Goal: Task Accomplishment & Management: Manage account settings

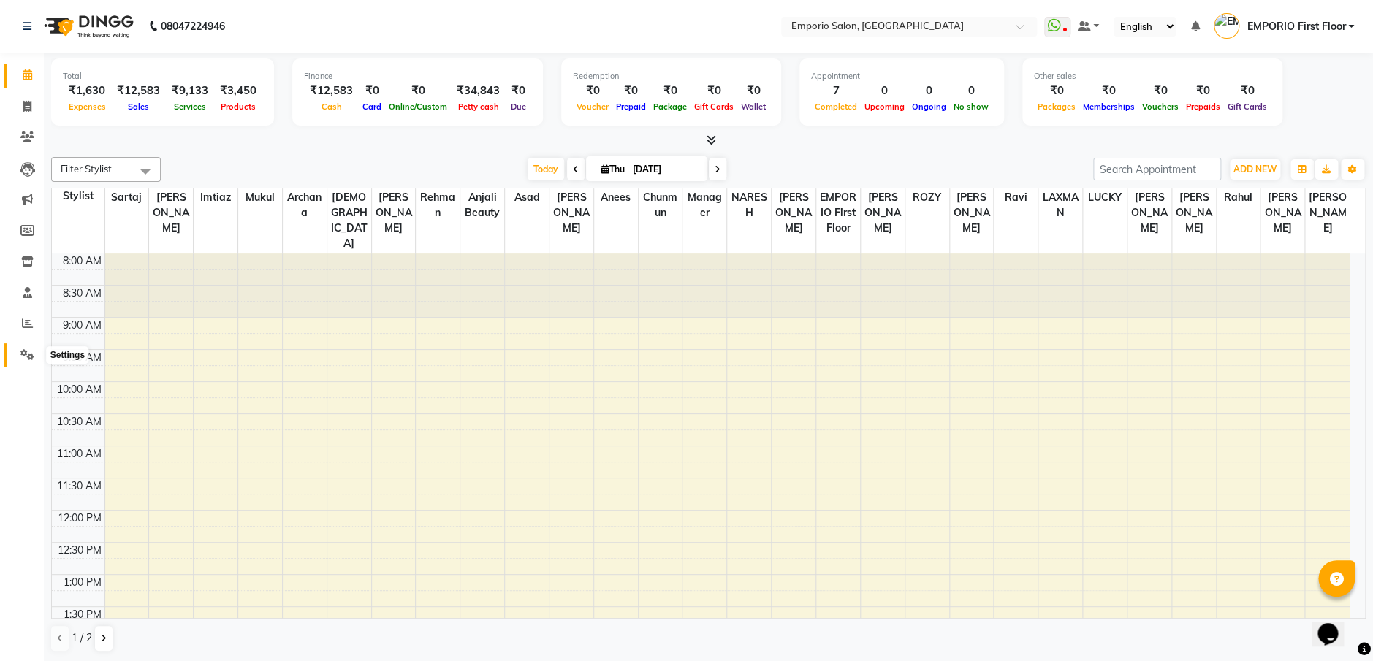
click at [26, 353] on icon at bounding box center [27, 354] width 14 height 11
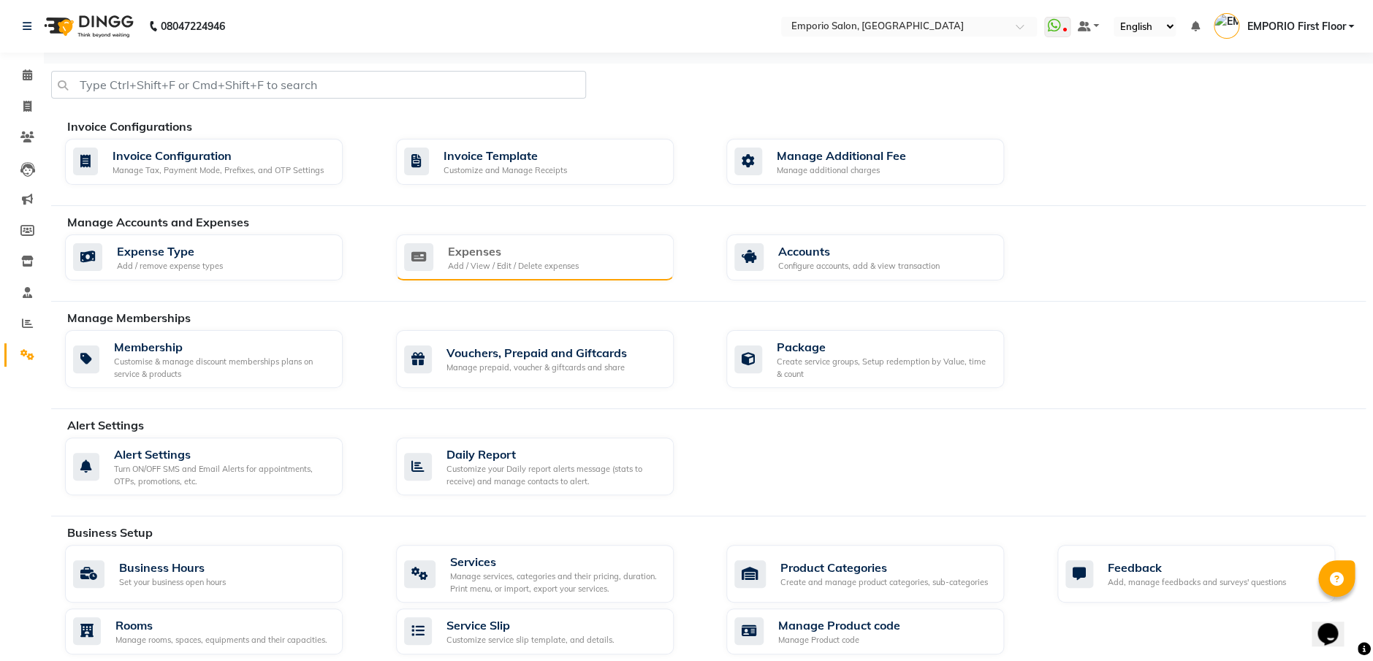
click at [473, 250] on div "Expenses" at bounding box center [513, 252] width 131 height 18
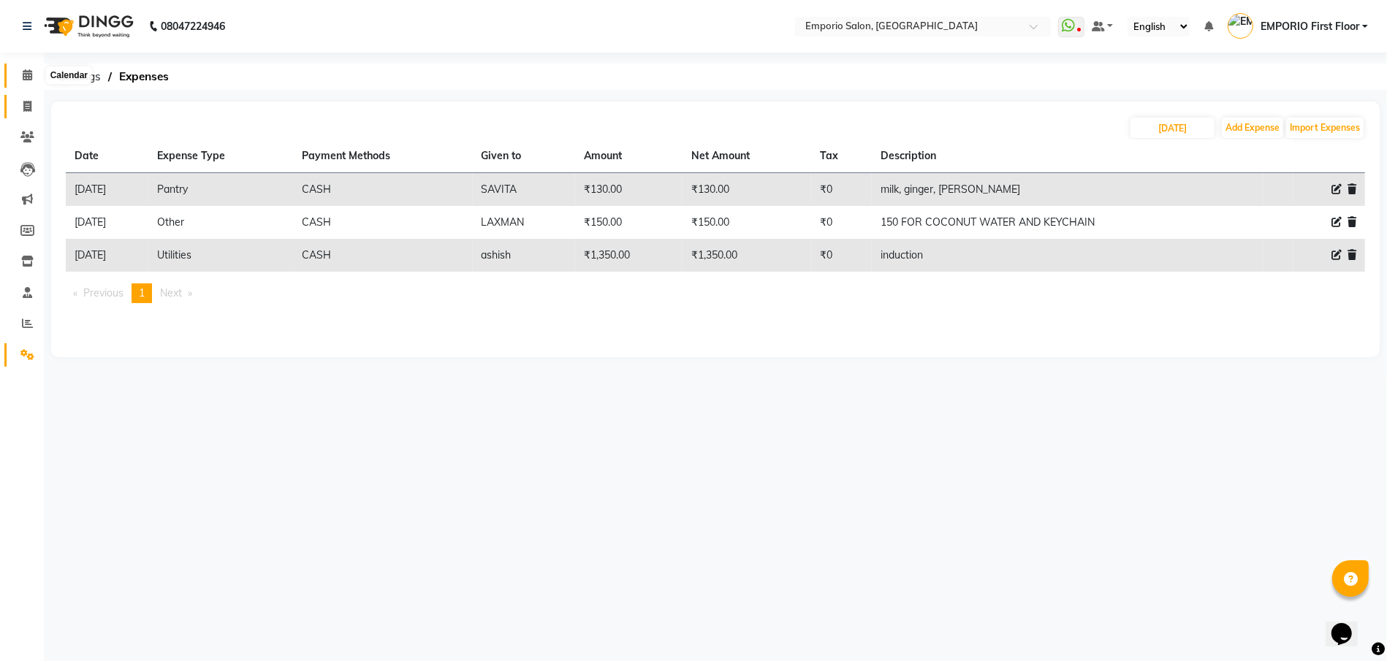
drag, startPoint x: 32, startPoint y: 72, endPoint x: 23, endPoint y: 104, distance: 32.6
click at [31, 75] on span at bounding box center [28, 75] width 26 height 17
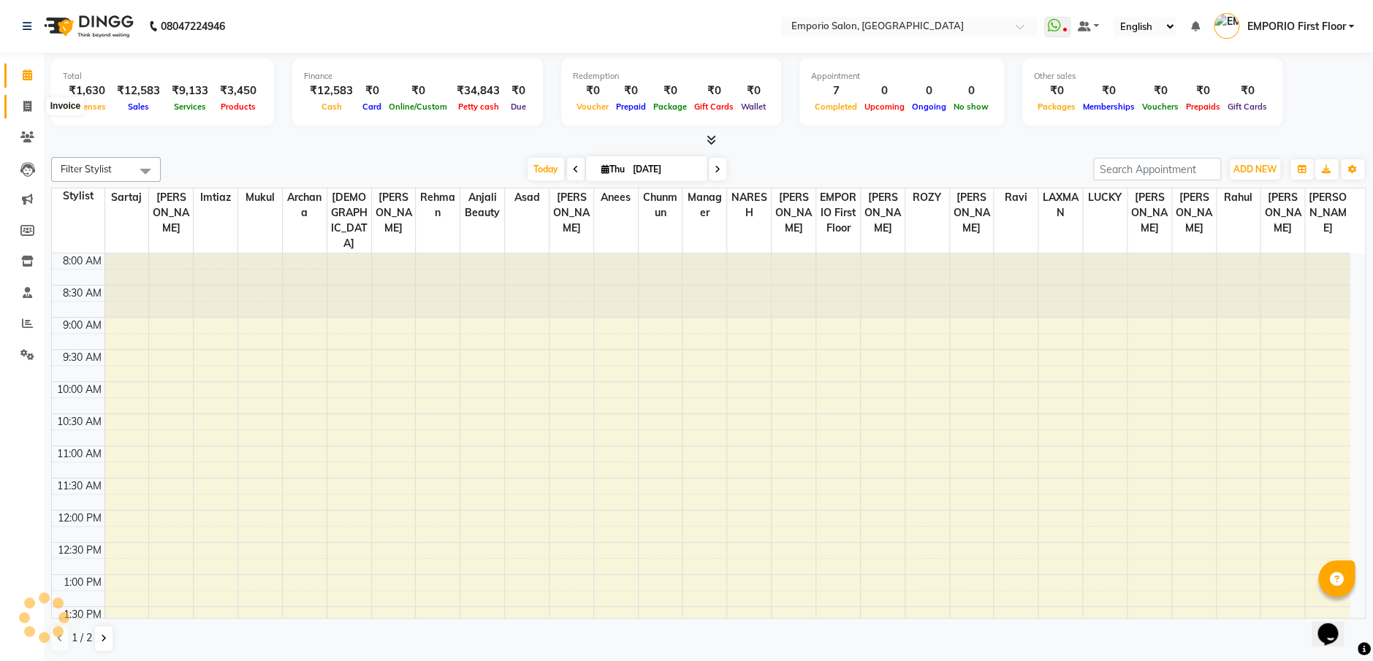
click at [23, 104] on icon at bounding box center [27, 106] width 8 height 11
select select "service"
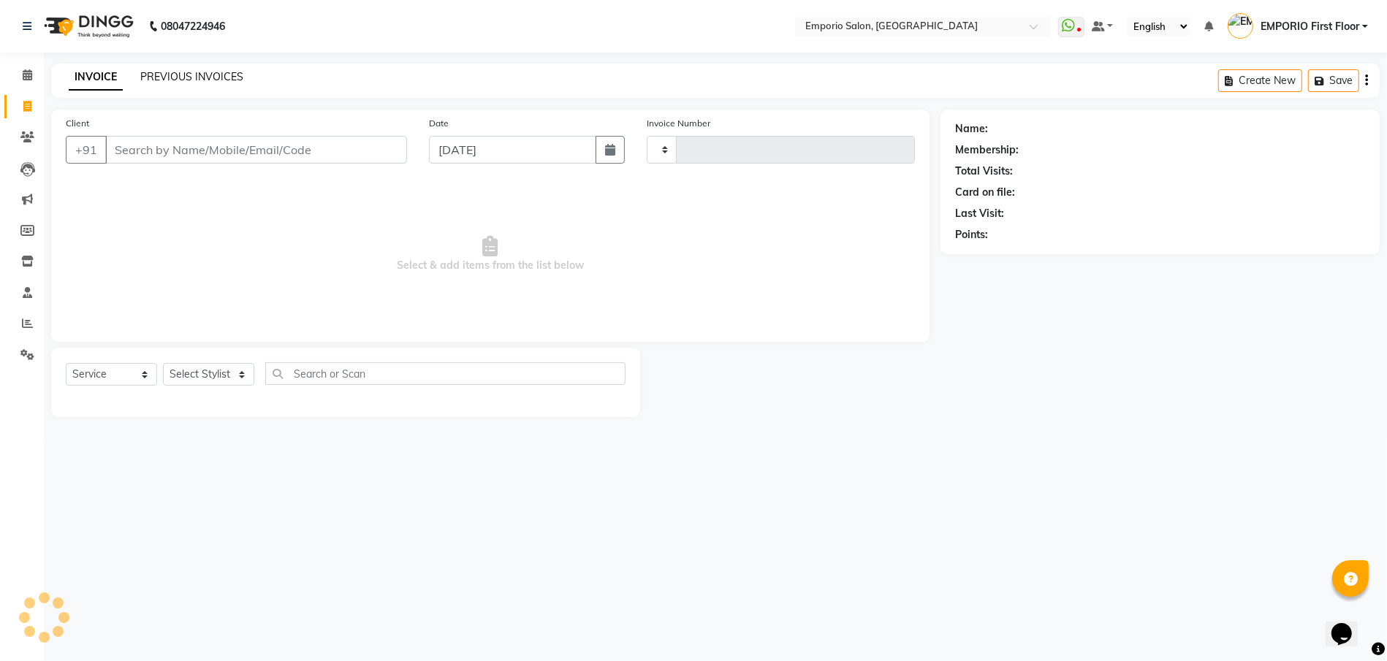
type input "4961"
select select "6332"
click at [175, 78] on link "PREVIOUS INVOICES" at bounding box center [191, 76] width 103 height 13
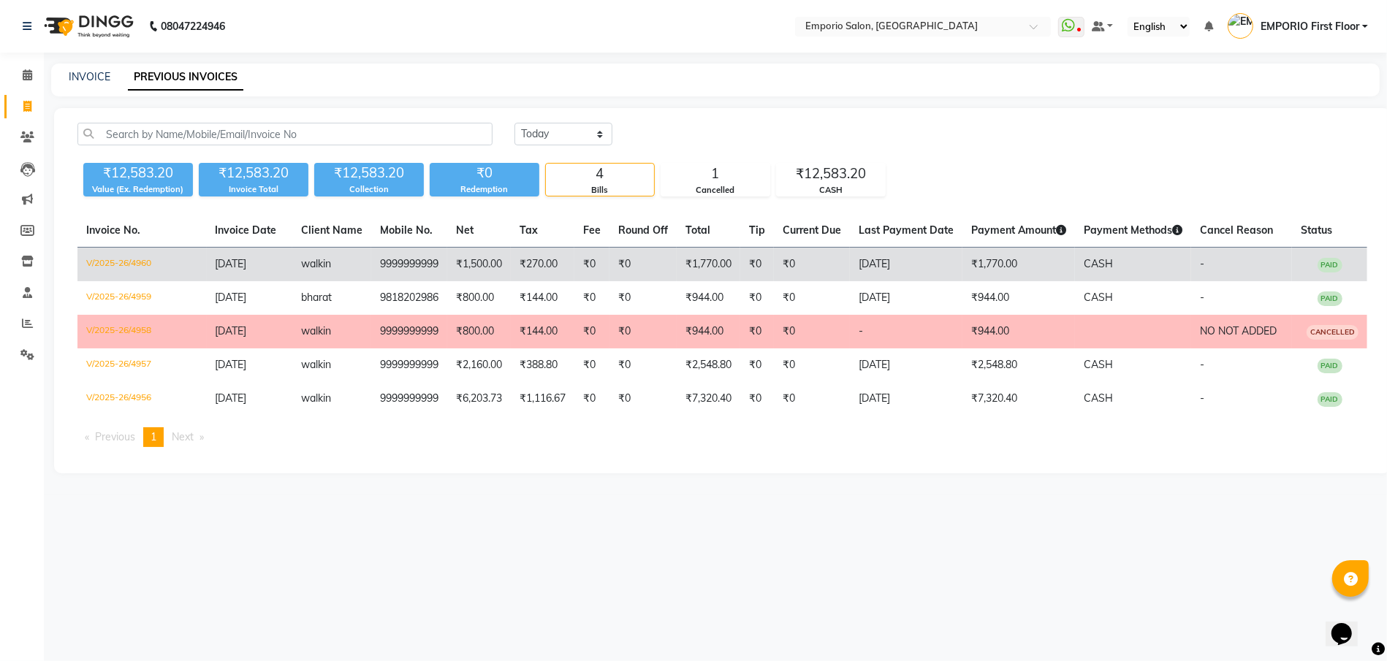
click at [994, 259] on td "₹1,770.00" at bounding box center [1018, 265] width 113 height 34
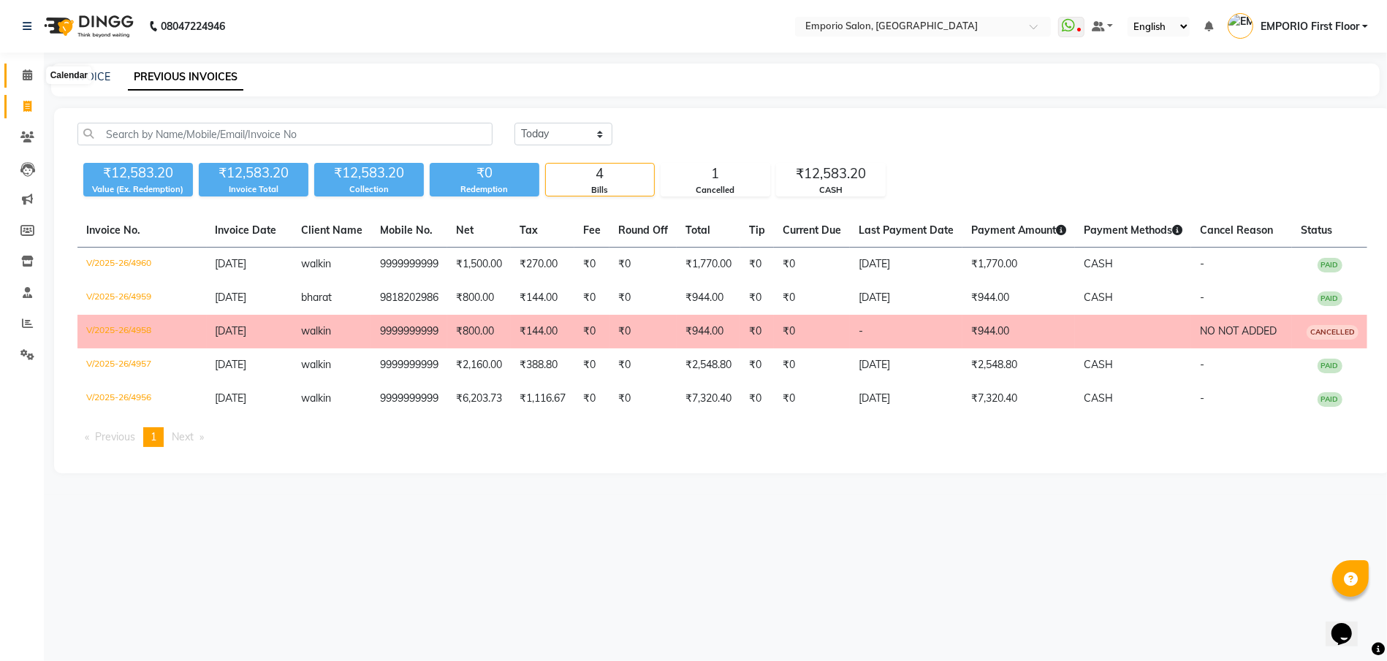
click at [17, 73] on span at bounding box center [28, 75] width 26 height 17
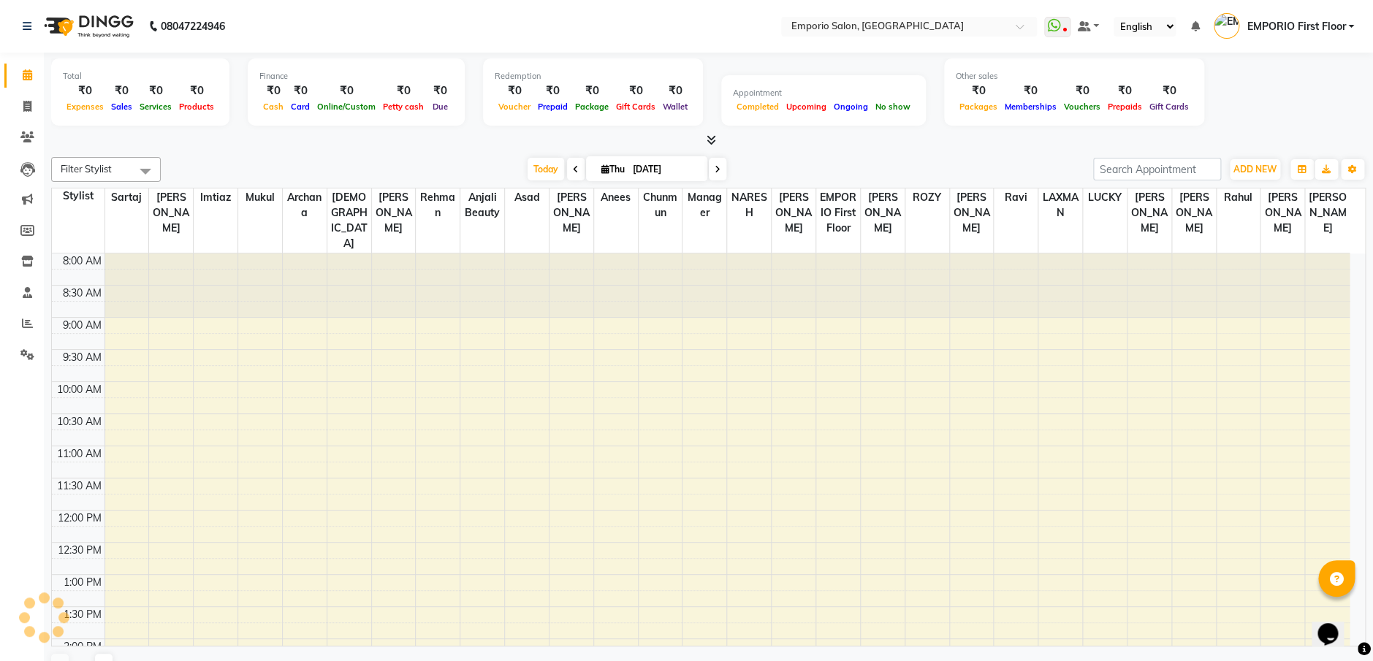
scroll to position [450, 0]
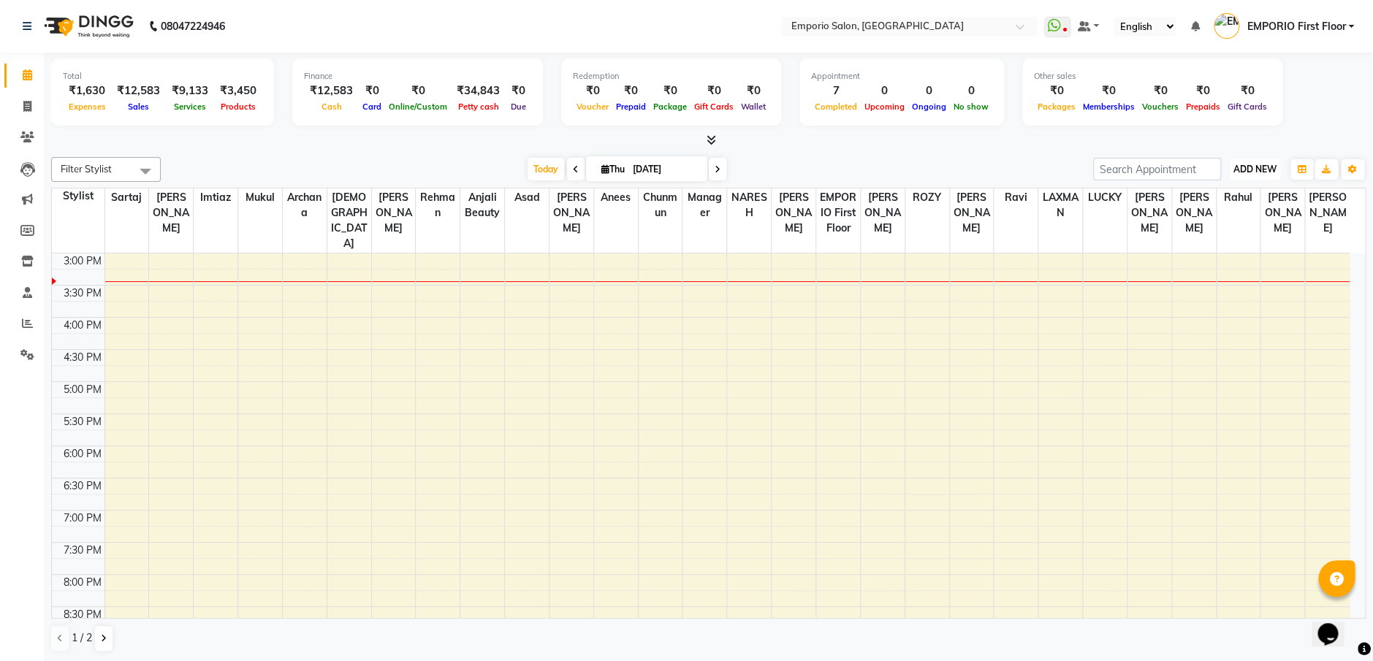
click at [1270, 164] on span "ADD NEW" at bounding box center [1254, 169] width 43 height 11
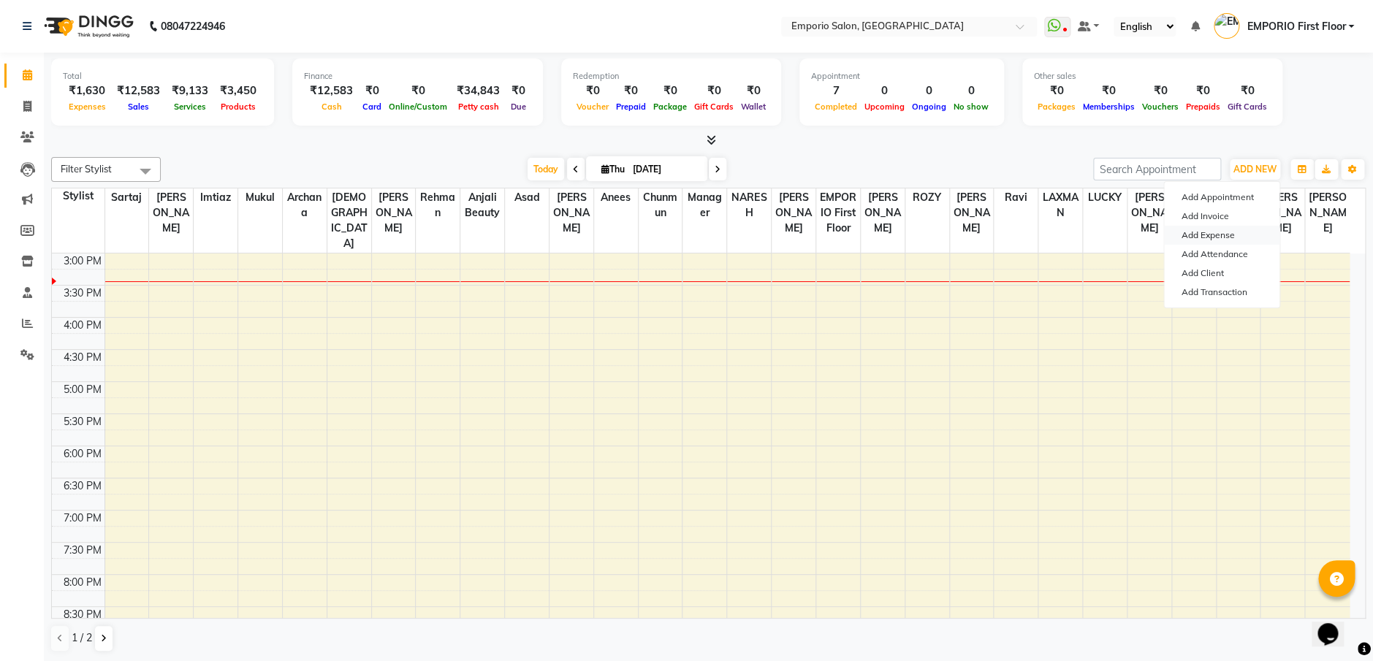
click at [1210, 229] on link "Add Expense" at bounding box center [1221, 235] width 115 height 19
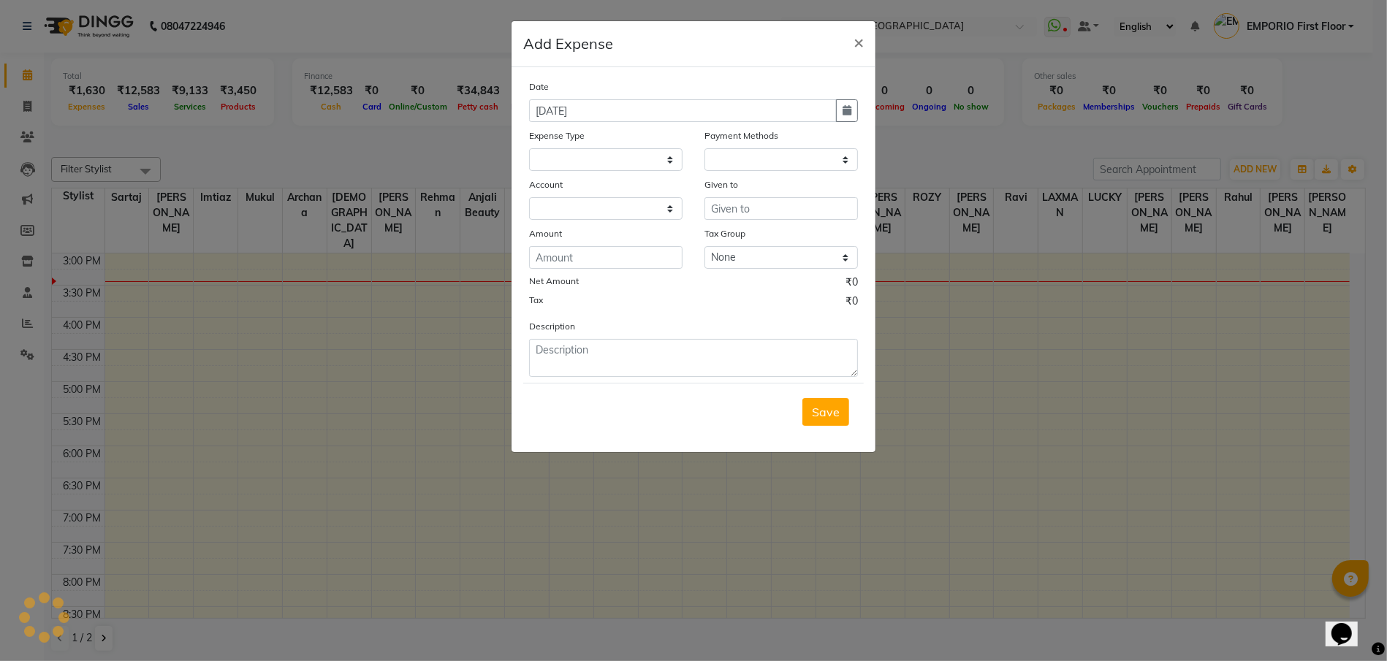
select select "1"
select select "5330"
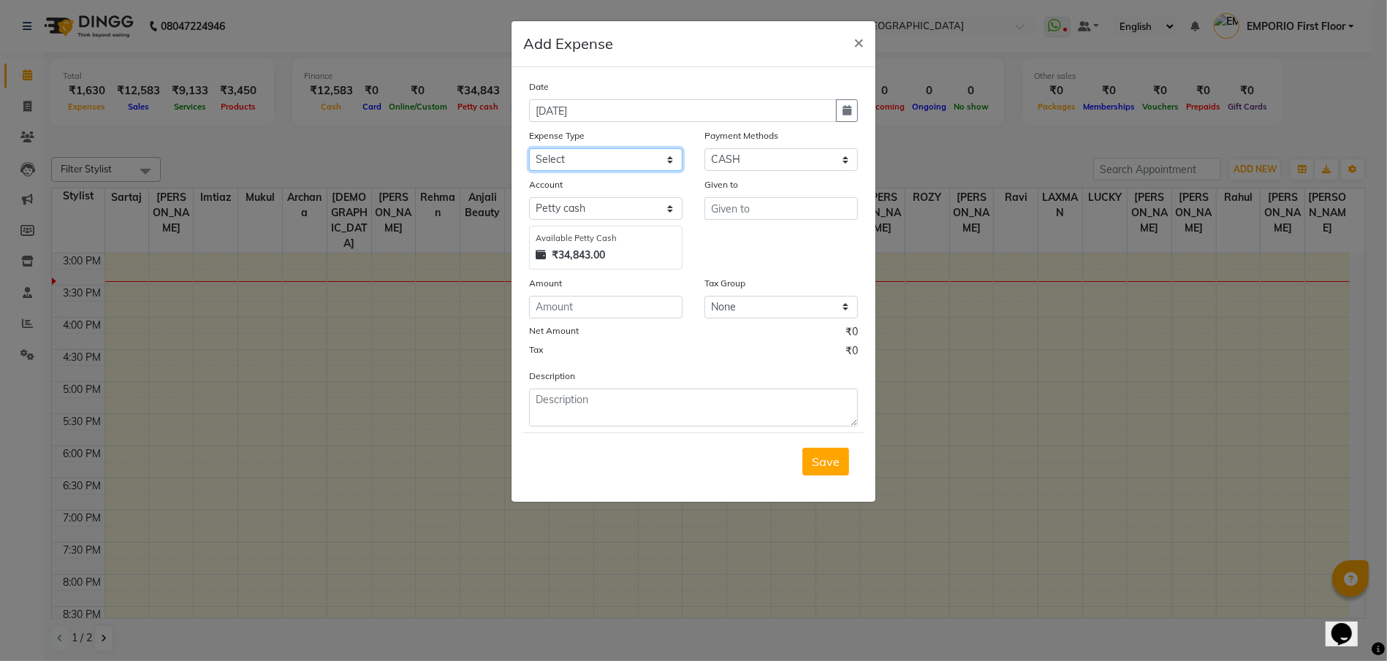
click at [589, 161] on select "Select Advance Salary Bank charges Car maintenance Cash transfer to bank Cash t…" at bounding box center [605, 159] width 153 height 23
select select "10"
click at [529, 148] on select "Select Advance Salary Bank charges Car maintenance Cash transfer to bank Cash t…" at bounding box center [605, 159] width 153 height 23
click at [789, 205] on input "text" at bounding box center [780, 208] width 153 height 23
type input "krishna"
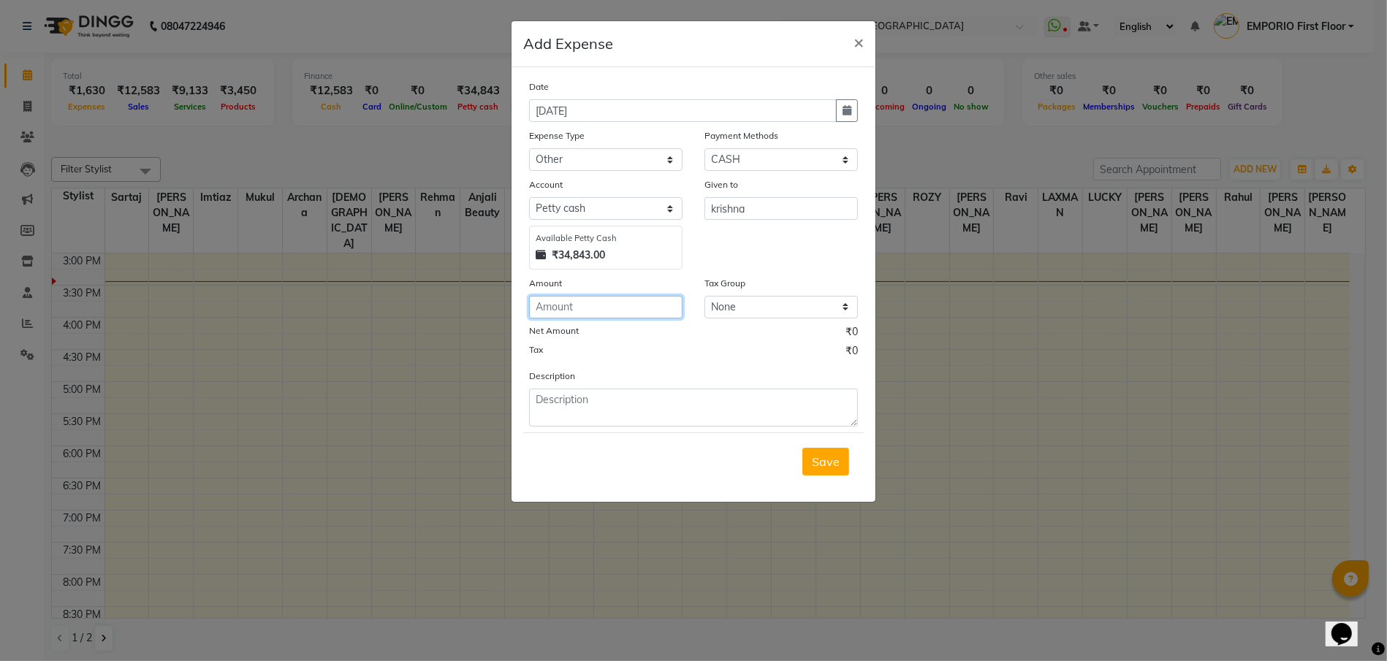
click at [601, 313] on input "number" at bounding box center [605, 307] width 153 height 23
type input "10"
click at [623, 405] on textarea at bounding box center [693, 408] width 329 height 38
type textarea "water for client"
click at [847, 472] on button "Save" at bounding box center [825, 462] width 47 height 28
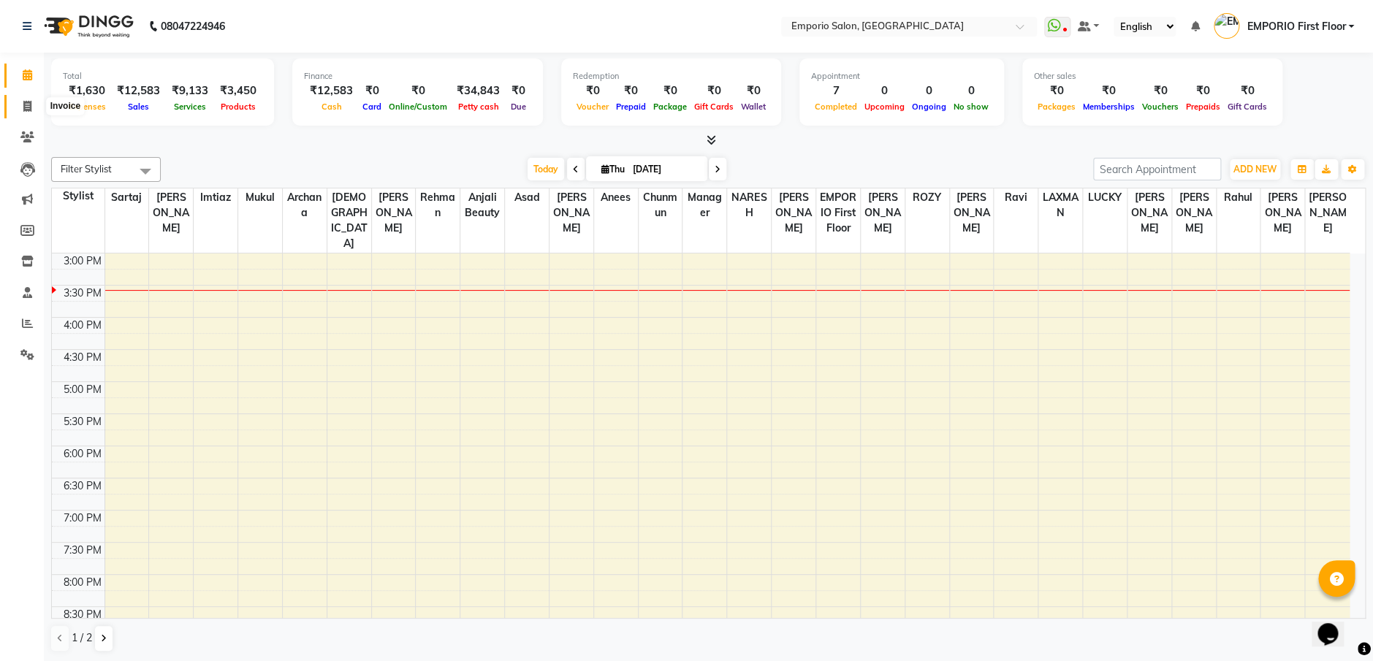
click at [31, 113] on span at bounding box center [28, 107] width 26 height 17
select select "service"
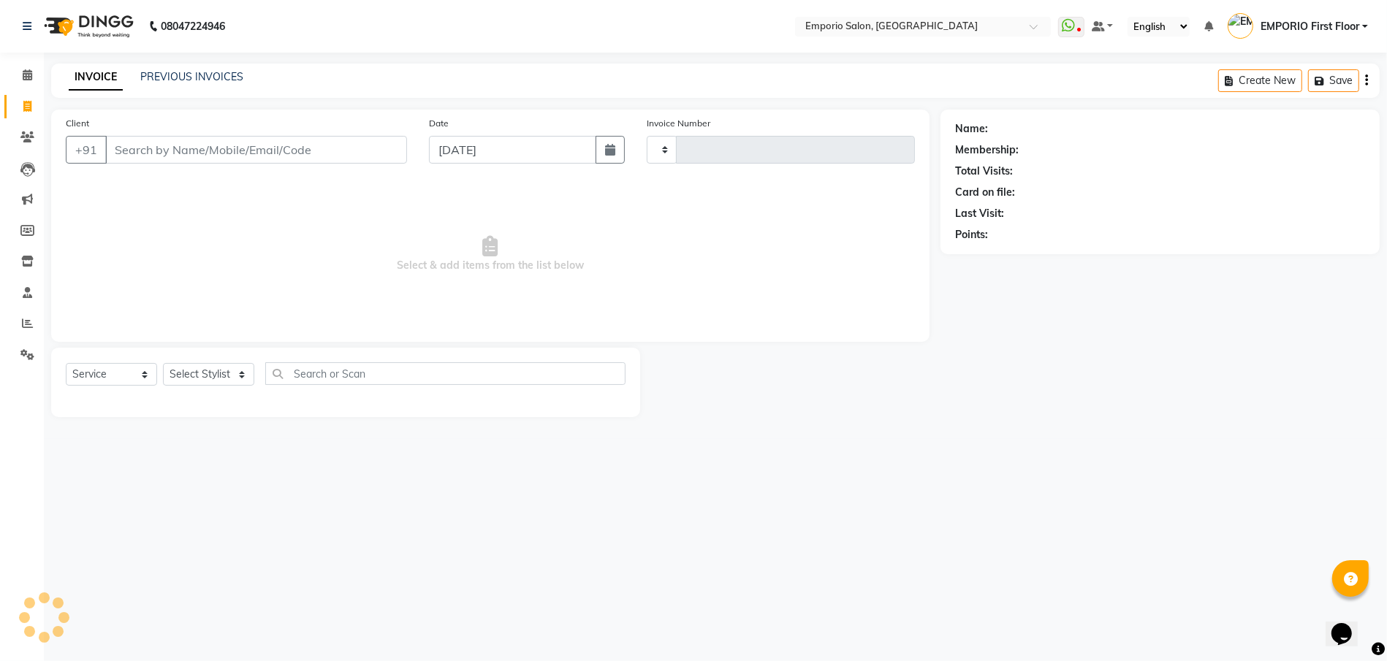
type input "4962"
select select "6332"
click at [226, 369] on select "Select Stylist" at bounding box center [208, 374] width 91 height 23
select select "47501"
click at [163, 363] on select "Select Stylist Anees Anjali beauty Archana Asad AYUSH chunmun EMPORIO First Flo…" at bounding box center [208, 374] width 91 height 23
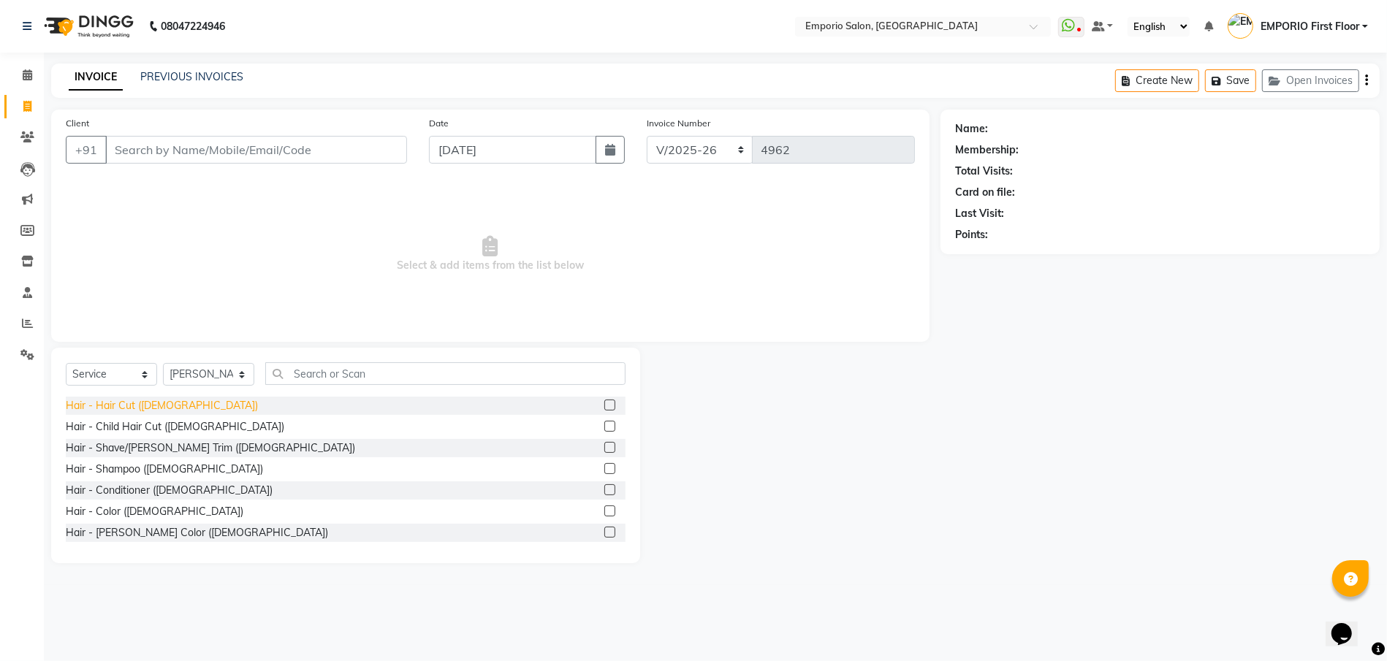
click at [161, 408] on div "Hair - Hair Cut (Male)" at bounding box center [162, 405] width 192 height 15
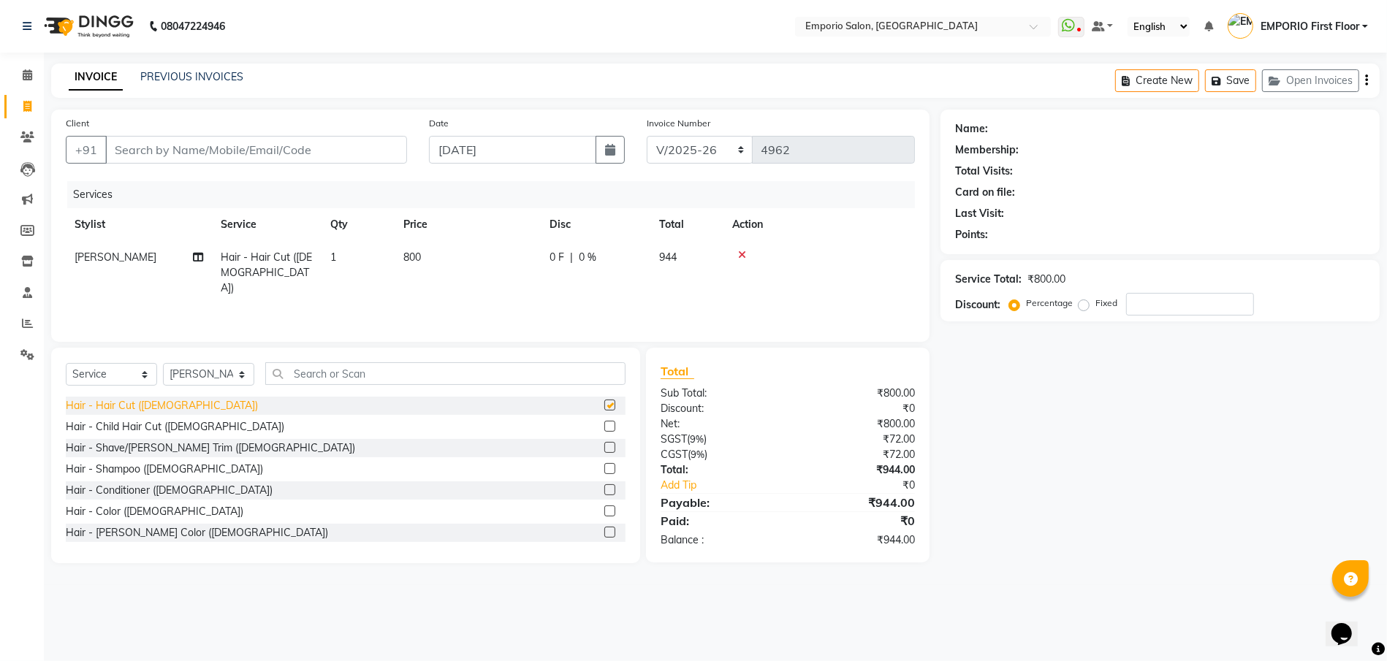
checkbox input "false"
click at [116, 505] on div "Hair - Color (Male)" at bounding box center [155, 511] width 178 height 15
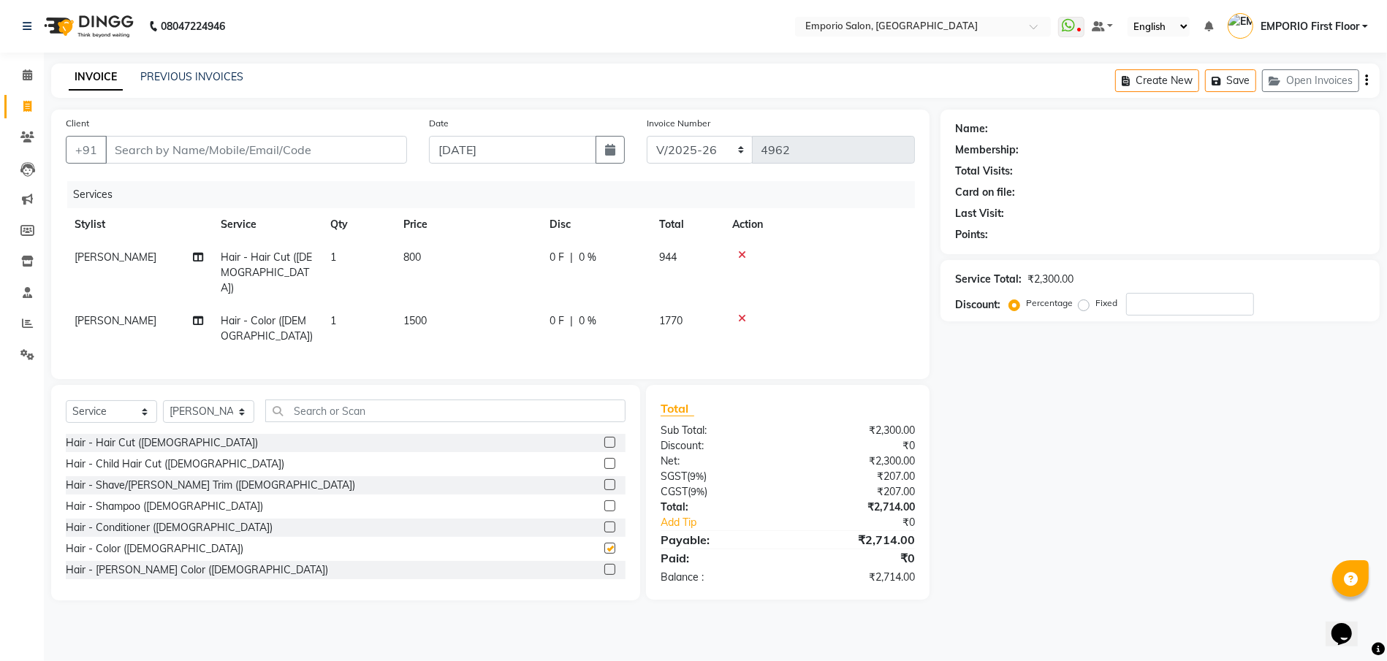
checkbox input "false"
drag, startPoint x: 456, startPoint y: 266, endPoint x: 506, endPoint y: 263, distance: 49.8
click at [506, 263] on td "800" at bounding box center [468, 273] width 146 height 64
select select "47501"
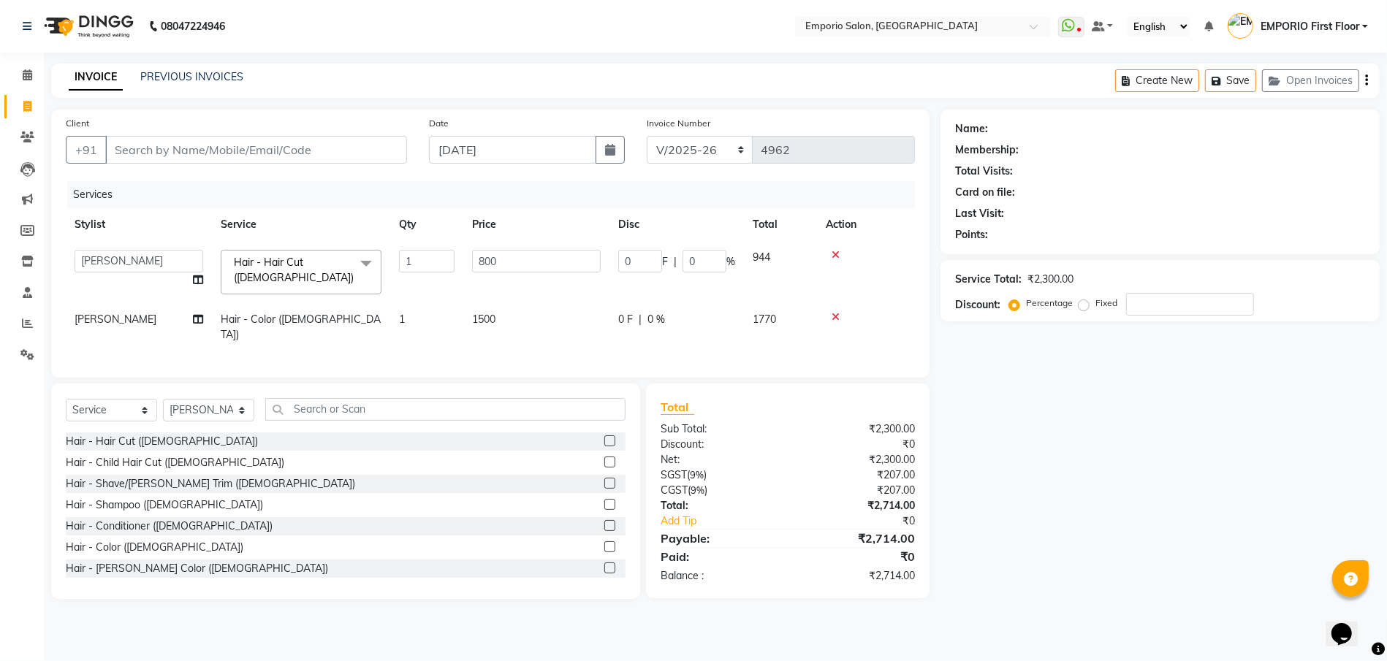
click at [506, 263] on input "800" at bounding box center [536, 261] width 129 height 23
type input "8"
type input "1000"
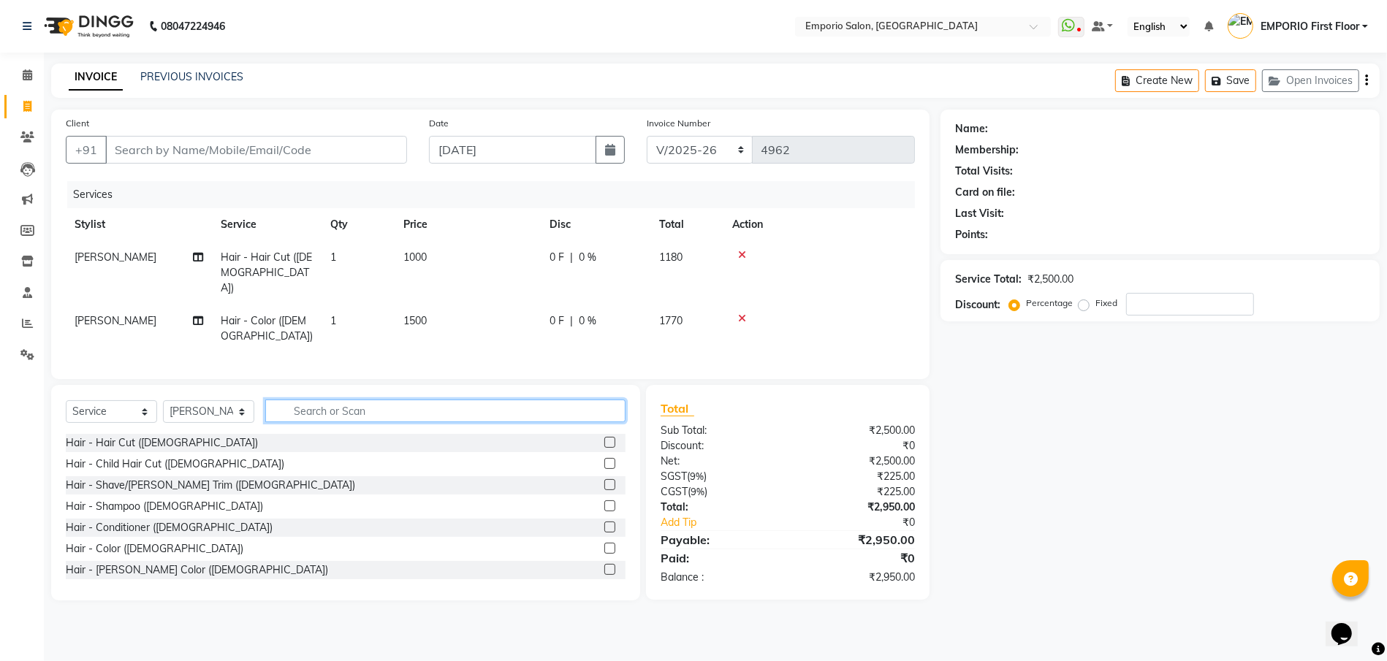
drag, startPoint x: 432, startPoint y: 400, endPoint x: 335, endPoint y: 407, distance: 97.5
click at [430, 400] on input "text" at bounding box center [445, 411] width 360 height 23
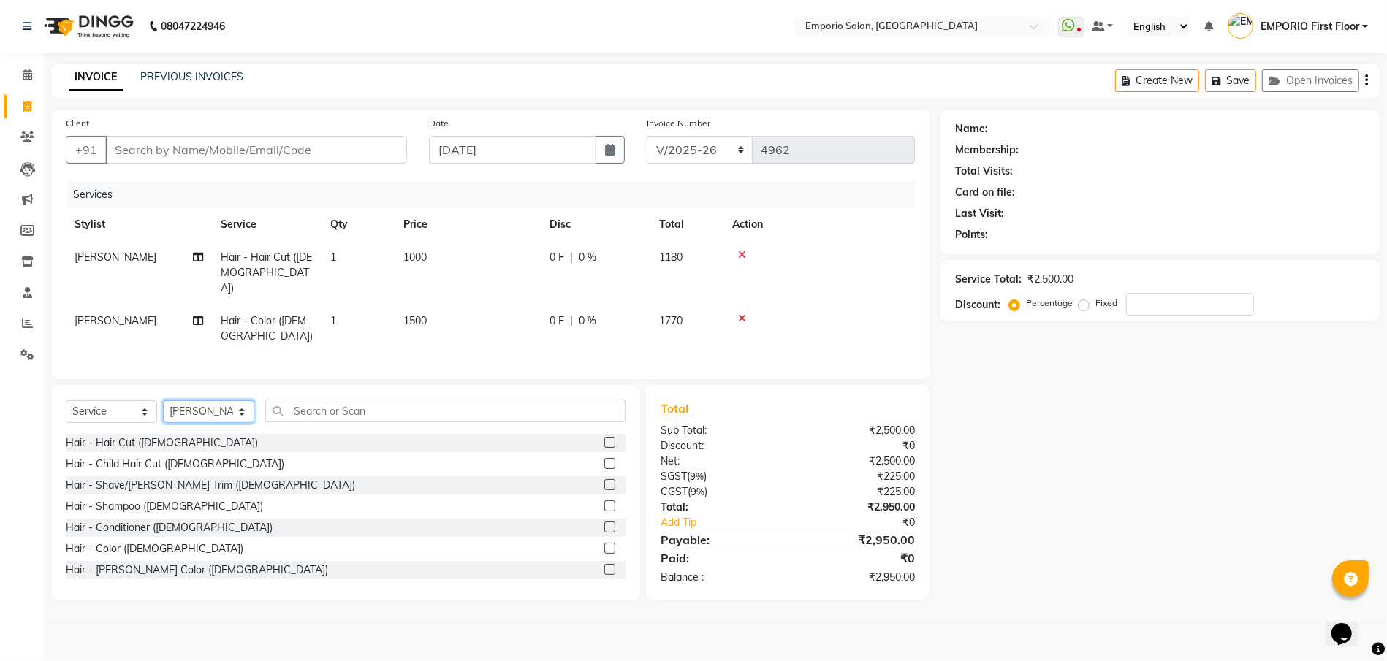
drag, startPoint x: 226, startPoint y: 399, endPoint x: 236, endPoint y: 368, distance: 32.3
click at [236, 385] on div "Select Service Product Membership Package Voucher Prepaid Gift Card Select Styl…" at bounding box center [345, 493] width 589 height 216
select select "47508"
click at [163, 400] on select "Select Stylist Anees Anjali beauty Archana Asad AYUSH chunmun EMPORIO First Flo…" at bounding box center [208, 411] width 91 height 23
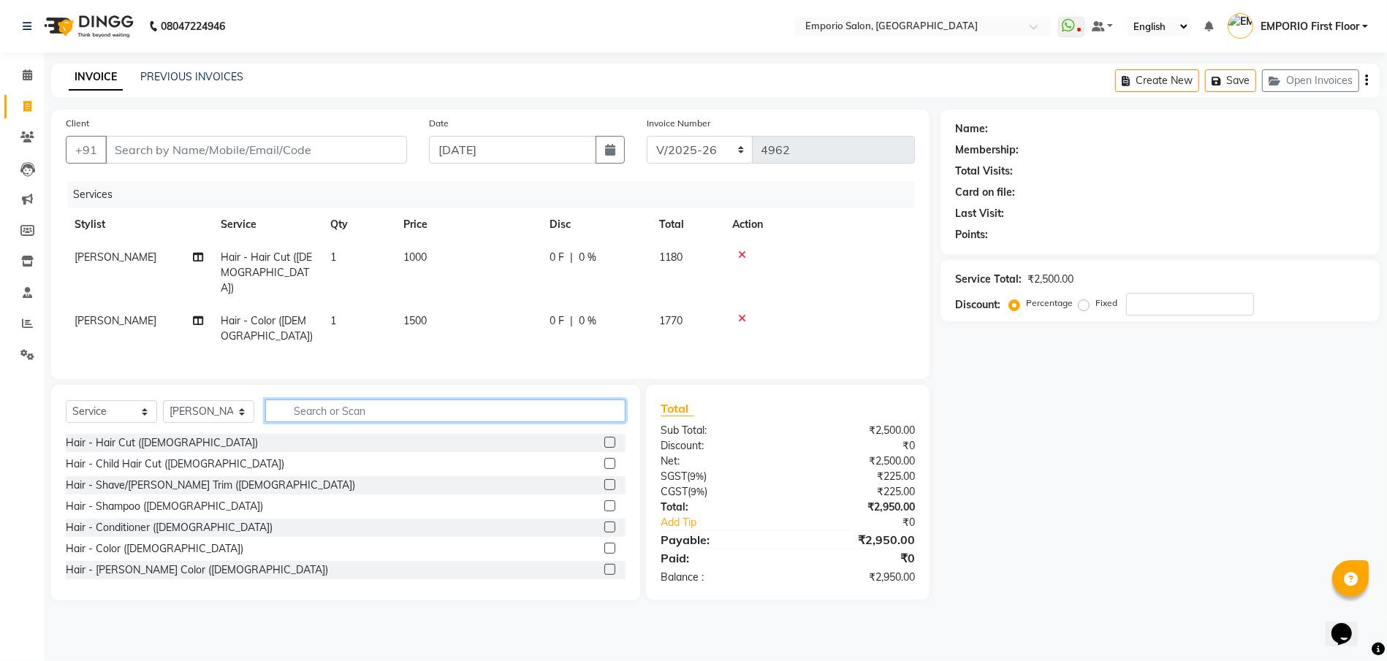
click at [413, 400] on input "text" at bounding box center [445, 411] width 360 height 23
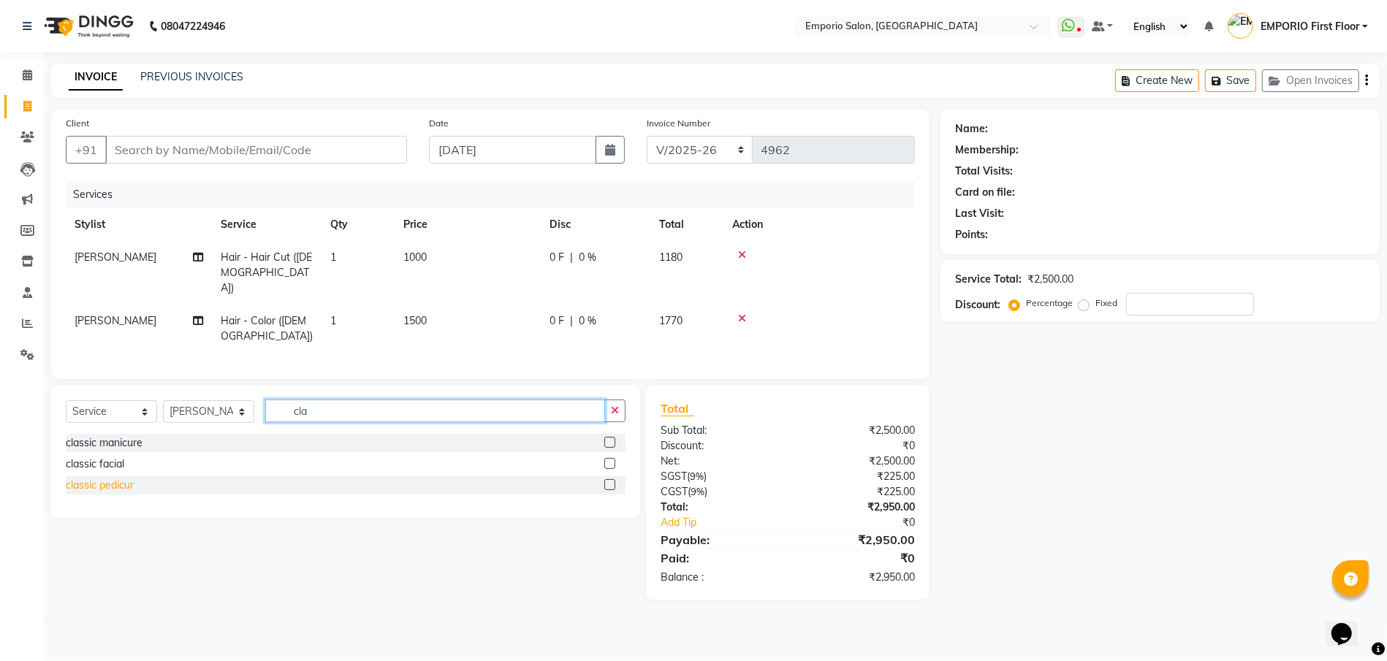
type input "cla"
click at [115, 478] on div "classic pedicur" at bounding box center [100, 485] width 68 height 15
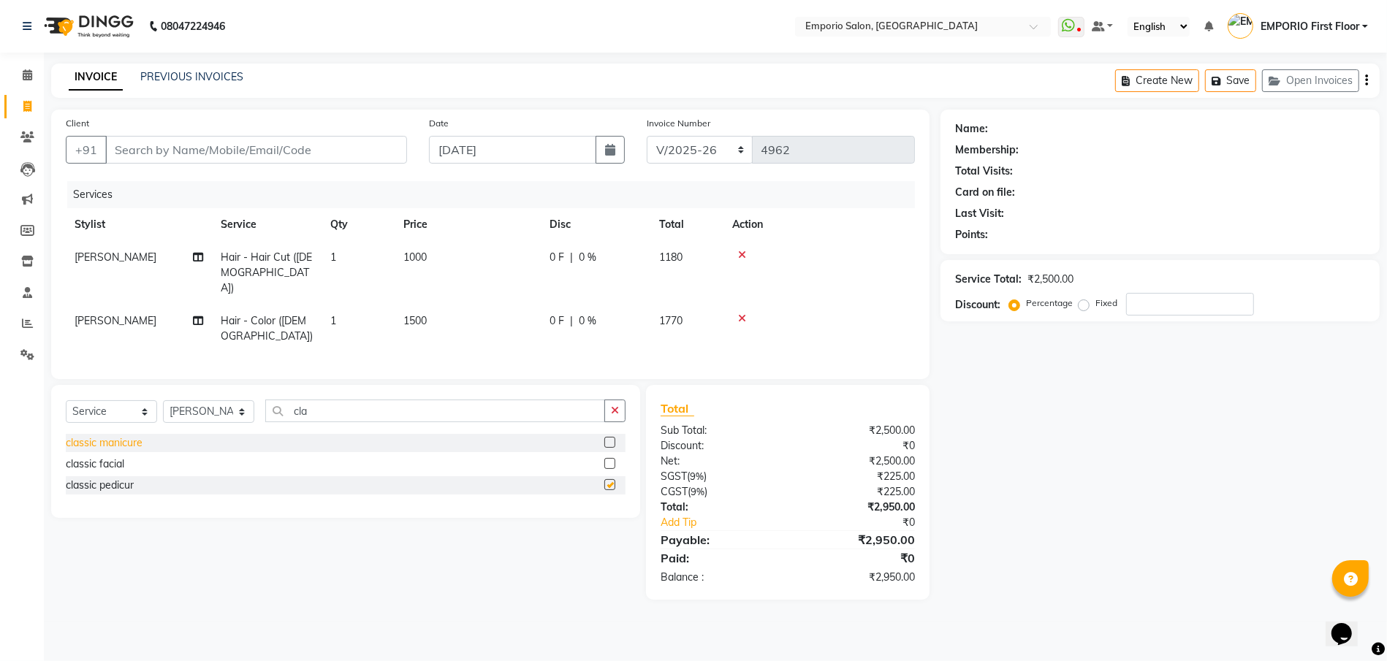
checkbox input "false"
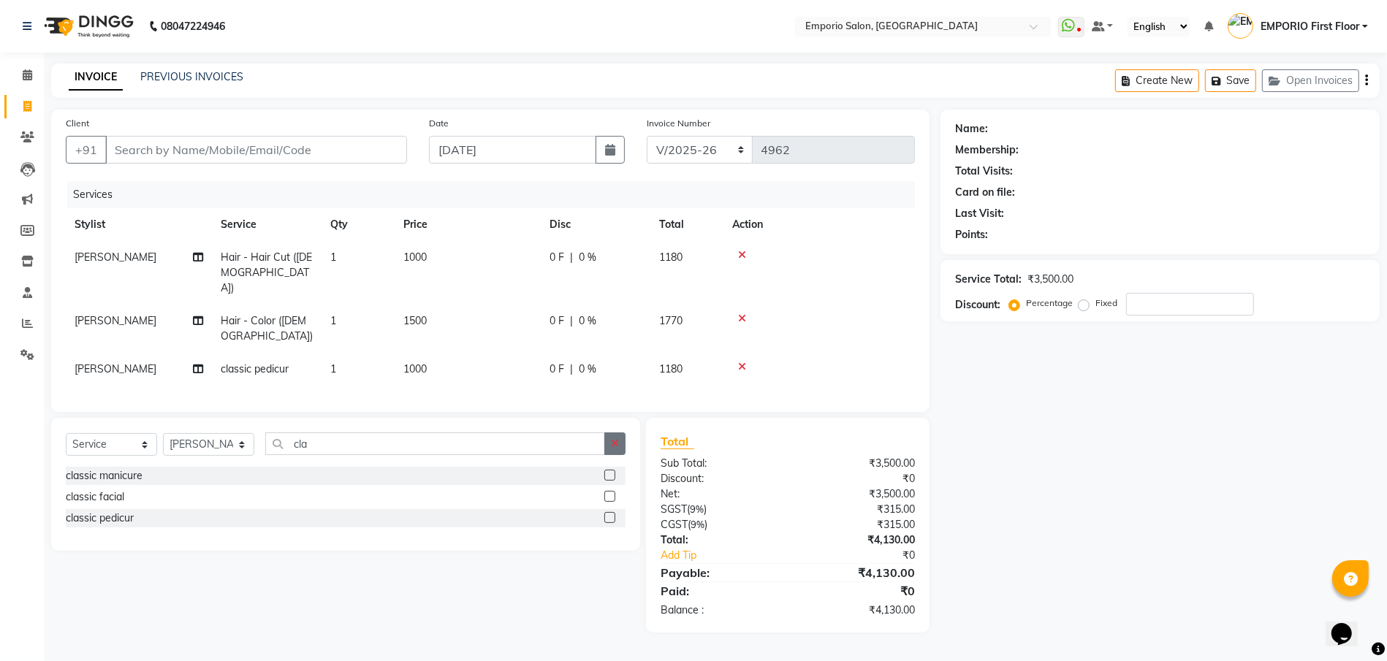
click at [613, 438] on icon "button" at bounding box center [615, 443] width 8 height 10
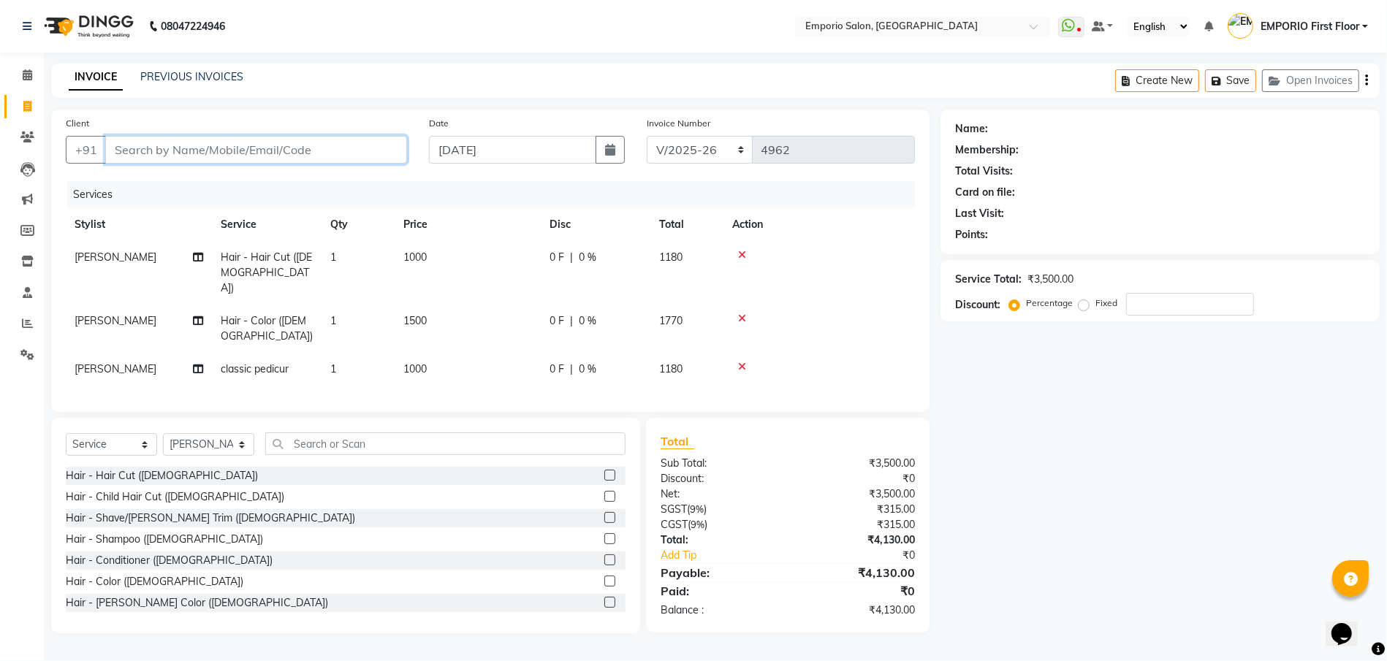
click at [324, 163] on input "Client" at bounding box center [256, 150] width 302 height 28
type input "9"
type input "0"
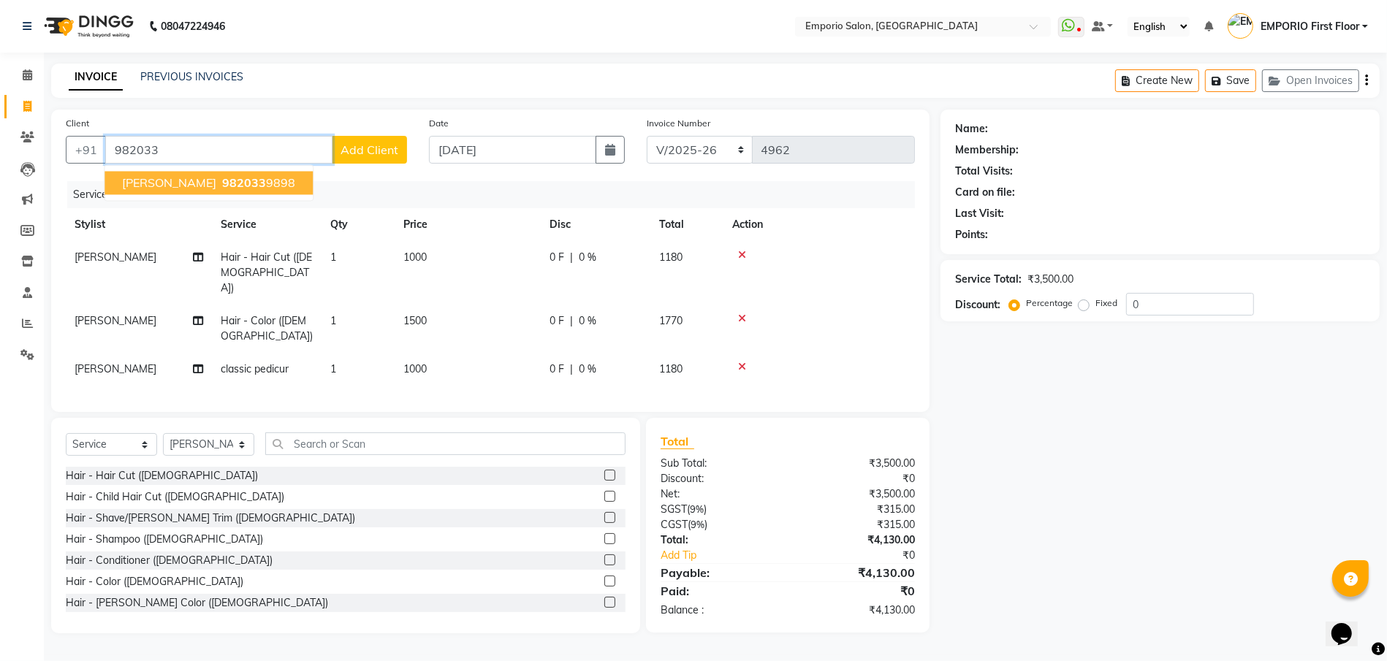
click at [222, 176] on span "982033" at bounding box center [244, 183] width 44 height 15
type input "9820339898"
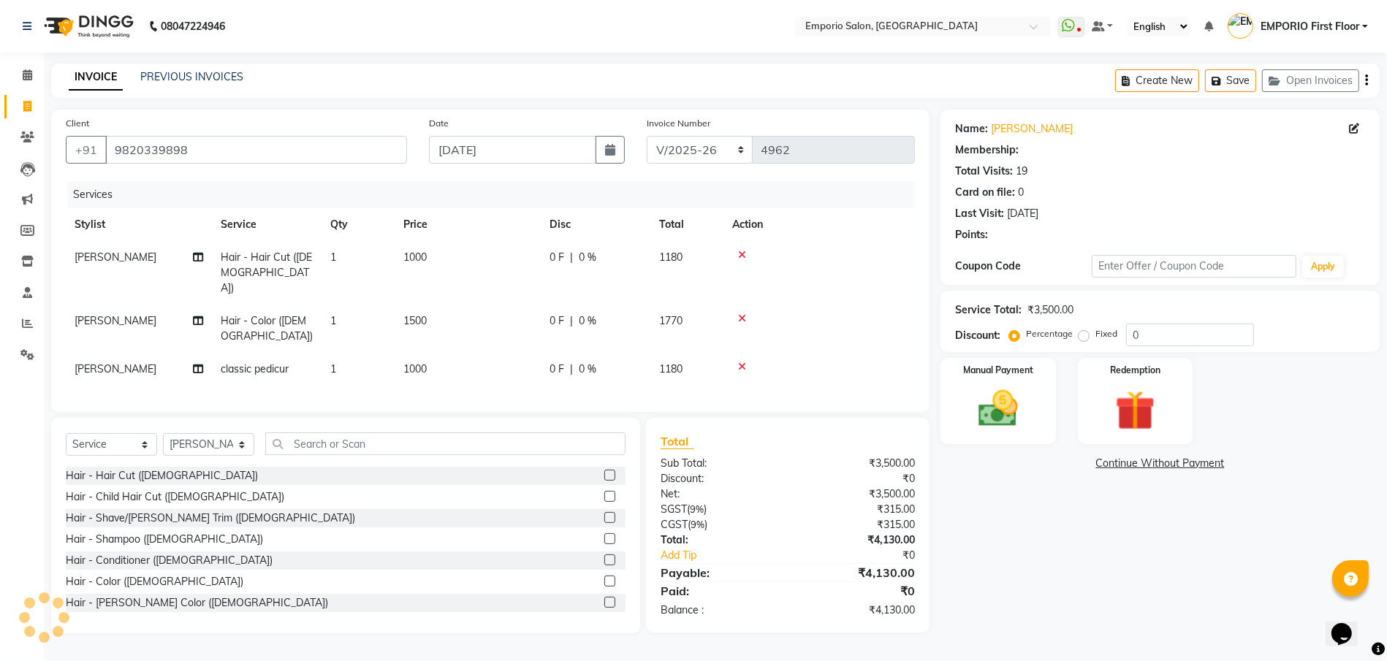
select select "1: Object"
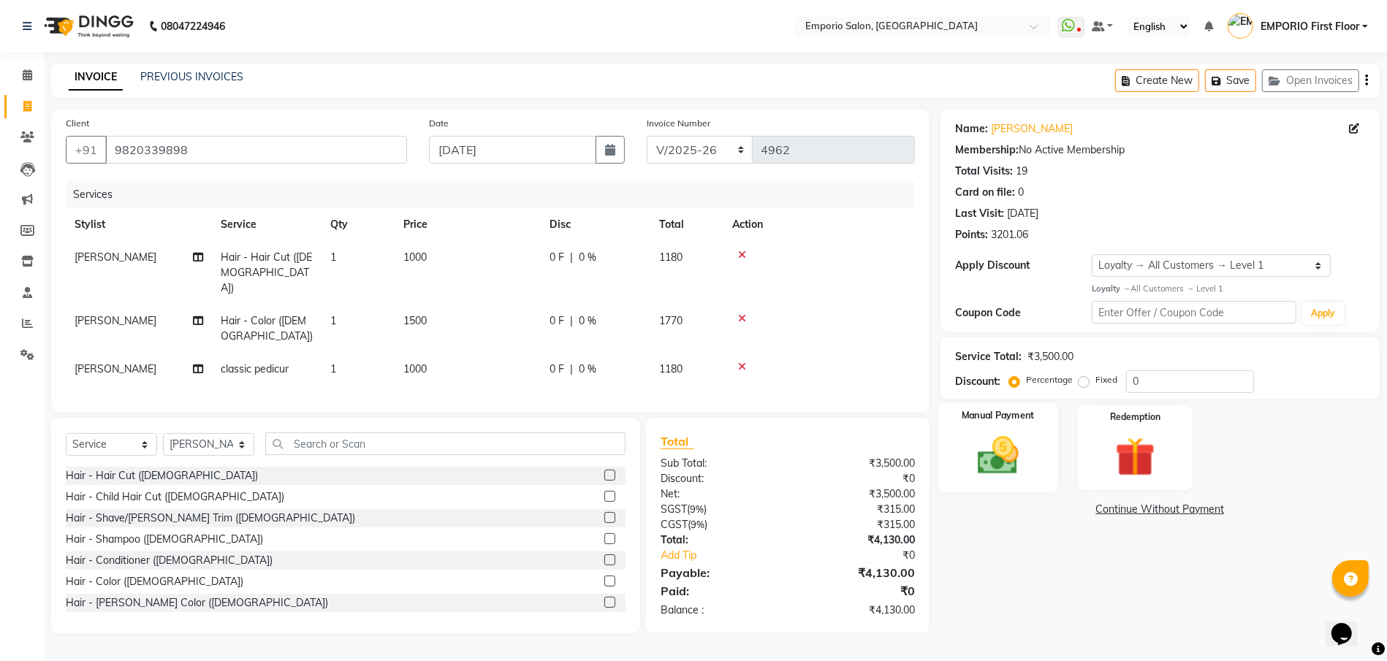
click at [1002, 445] on img at bounding box center [998, 455] width 67 height 47
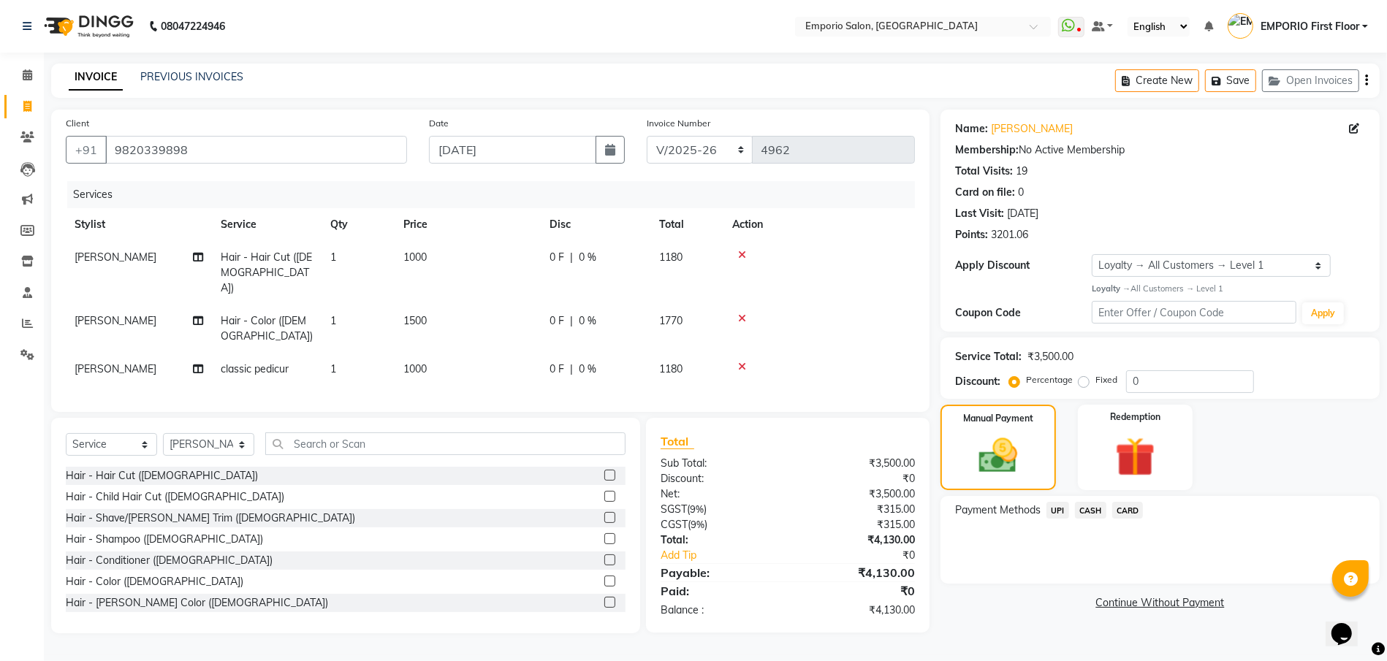
click at [1119, 506] on span "CARD" at bounding box center [1127, 510] width 31 height 17
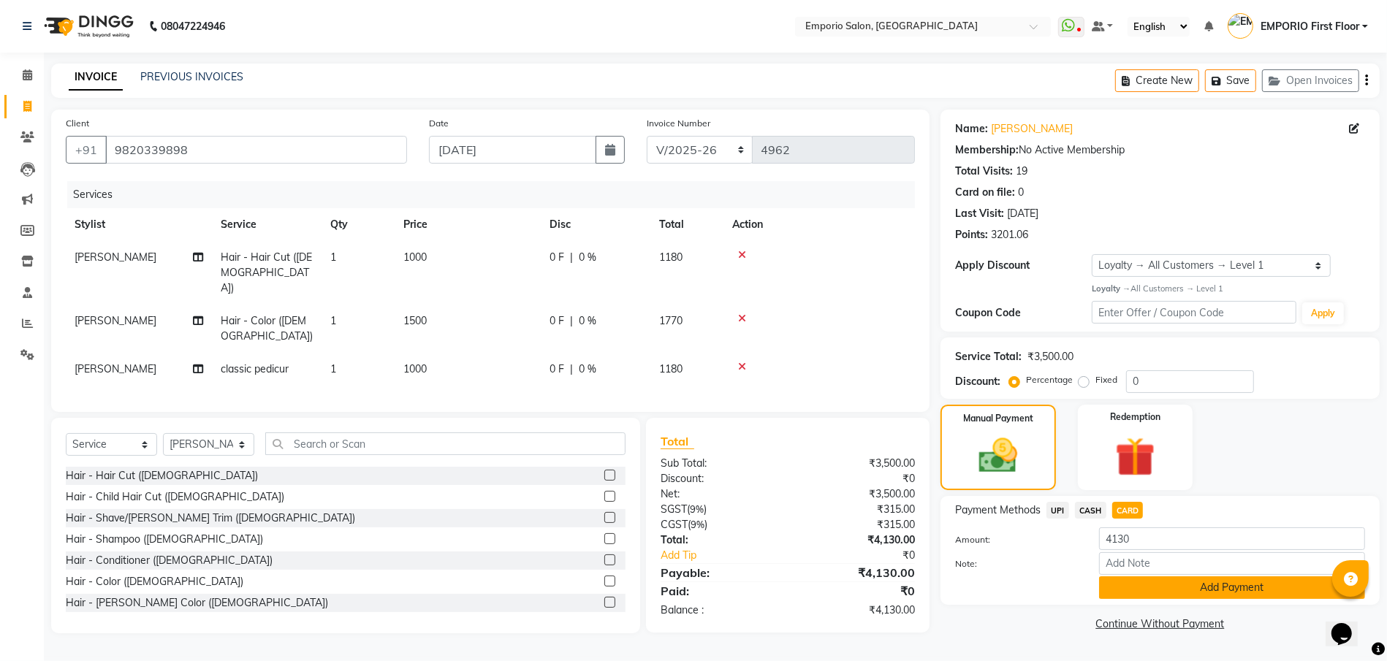
click at [1168, 579] on button "Add Payment" at bounding box center [1232, 588] width 266 height 23
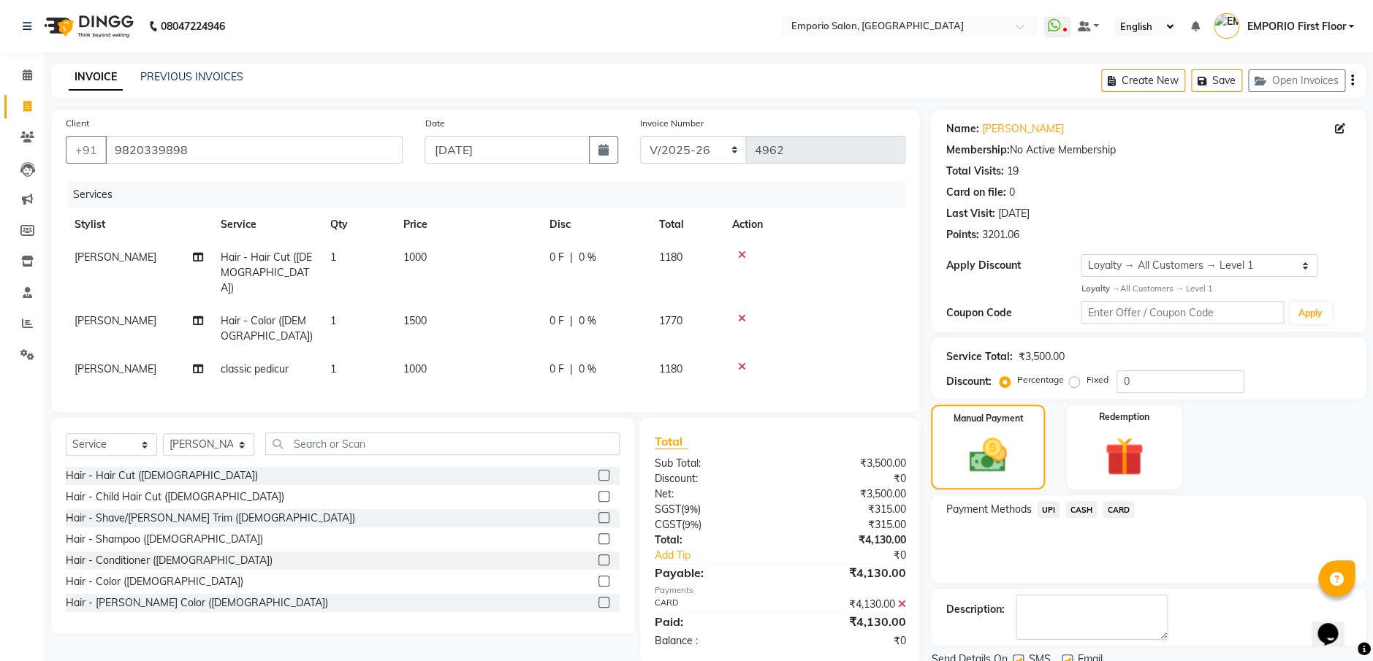
scroll to position [80, 0]
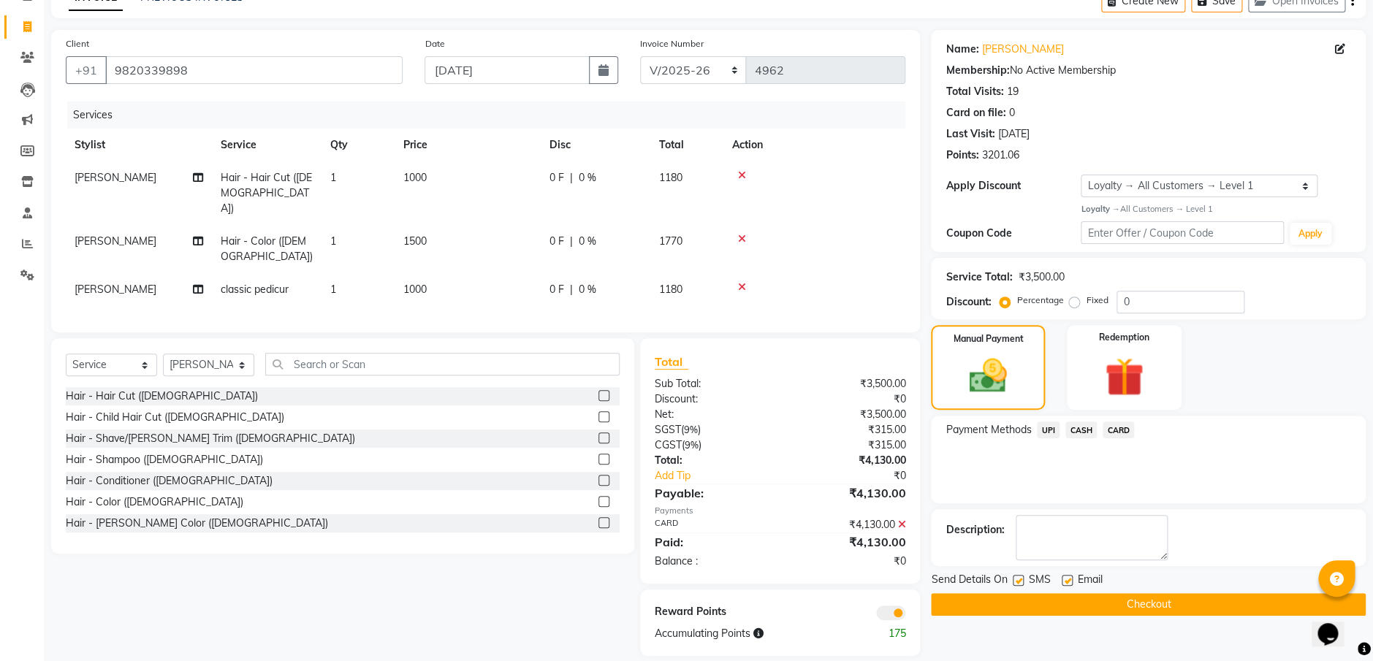
drag, startPoint x: 1189, startPoint y: 615, endPoint x: 1189, endPoint y: 603, distance: 12.4
click at [1189, 609] on button "Checkout" at bounding box center [1148, 604] width 435 height 23
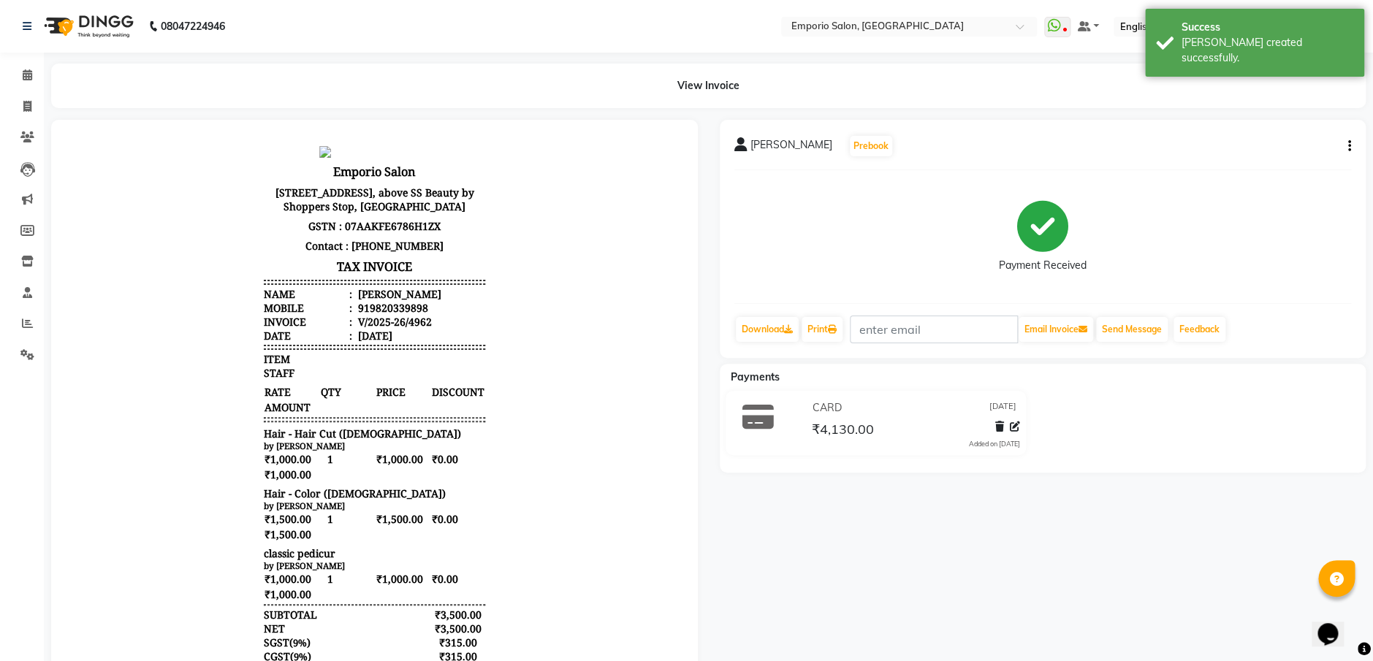
scroll to position [11, 0]
click at [31, 78] on icon at bounding box center [27, 74] width 9 height 11
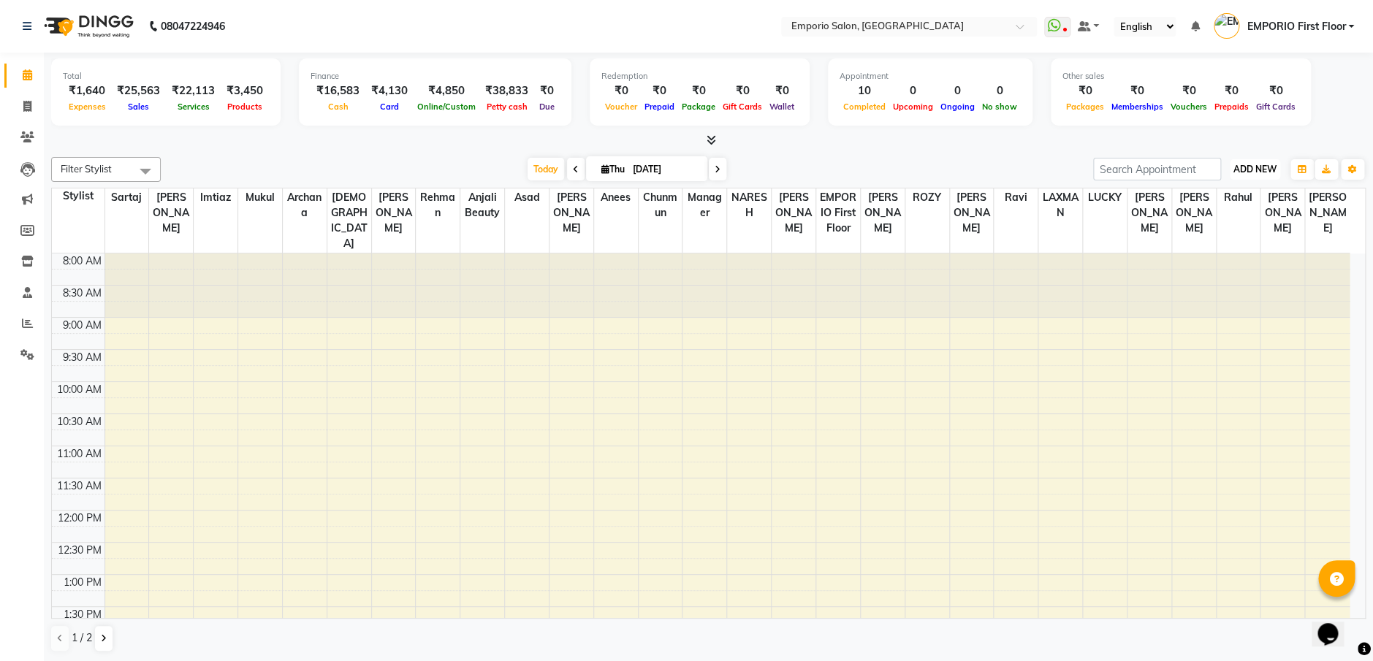
click at [1260, 167] on span "ADD NEW" at bounding box center [1254, 169] width 43 height 11
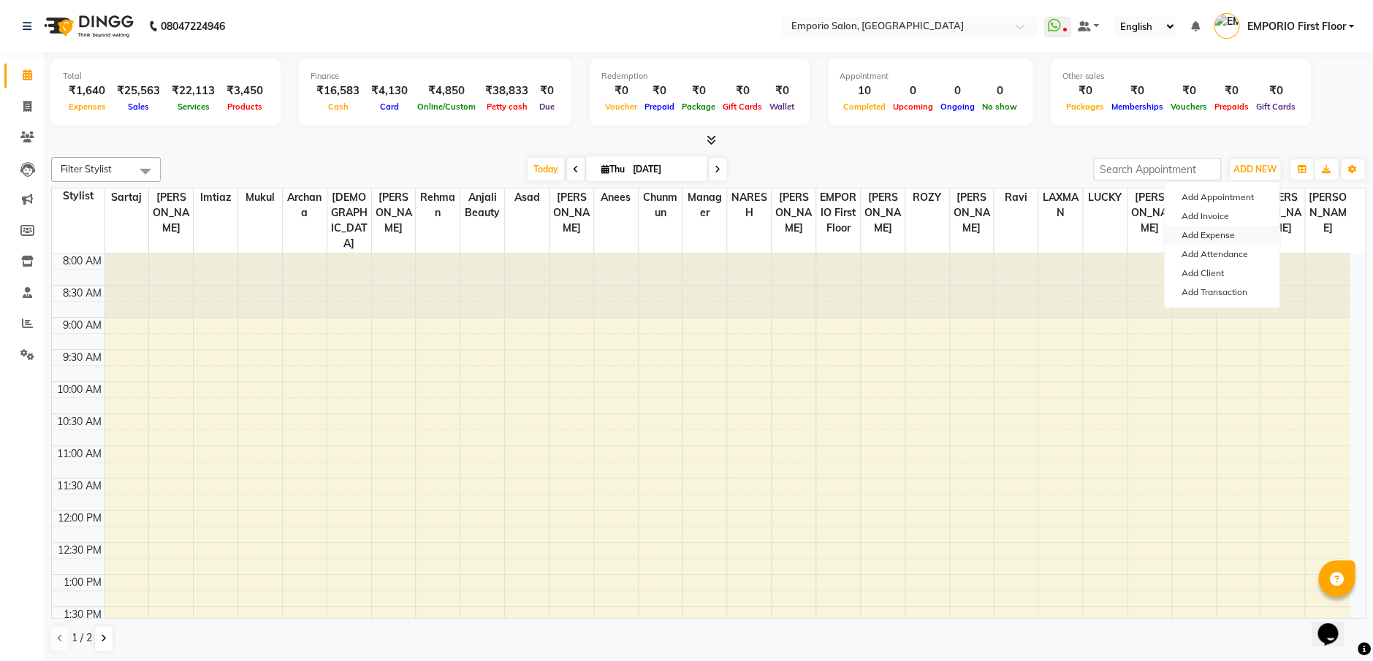
click at [1243, 231] on link "Add Expense" at bounding box center [1221, 235] width 115 height 19
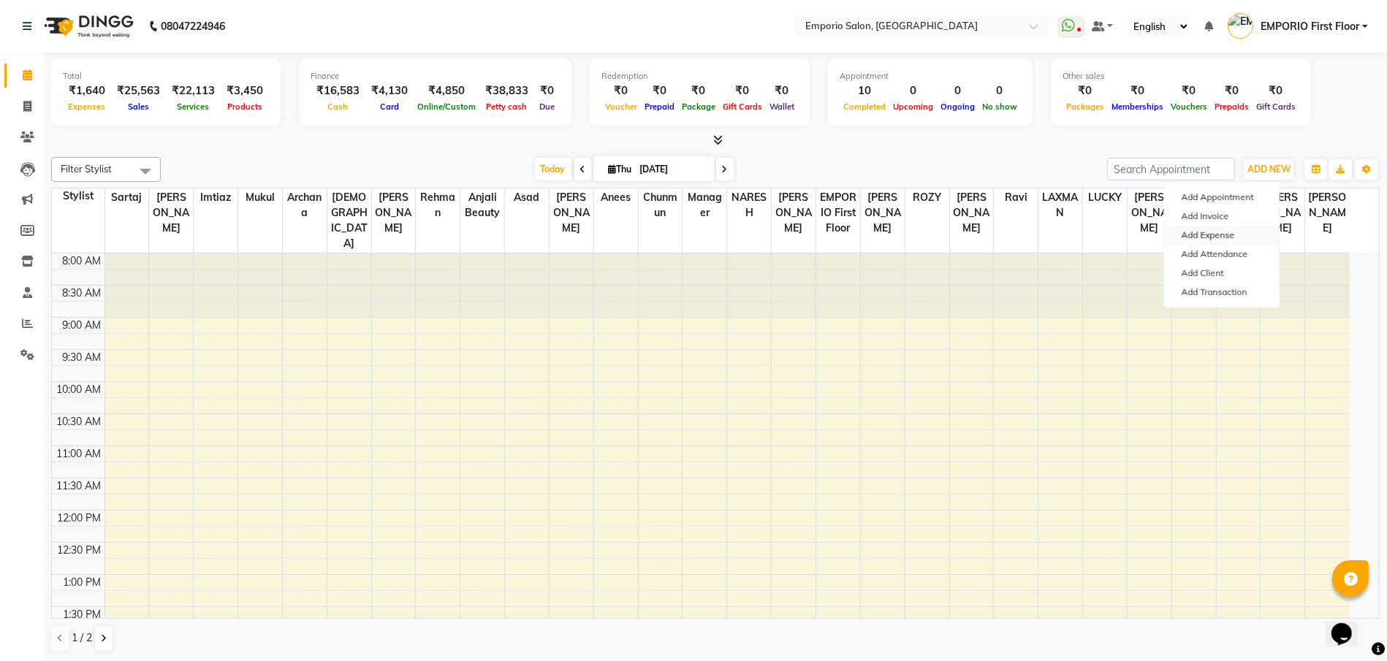
select select "1"
select select "5330"
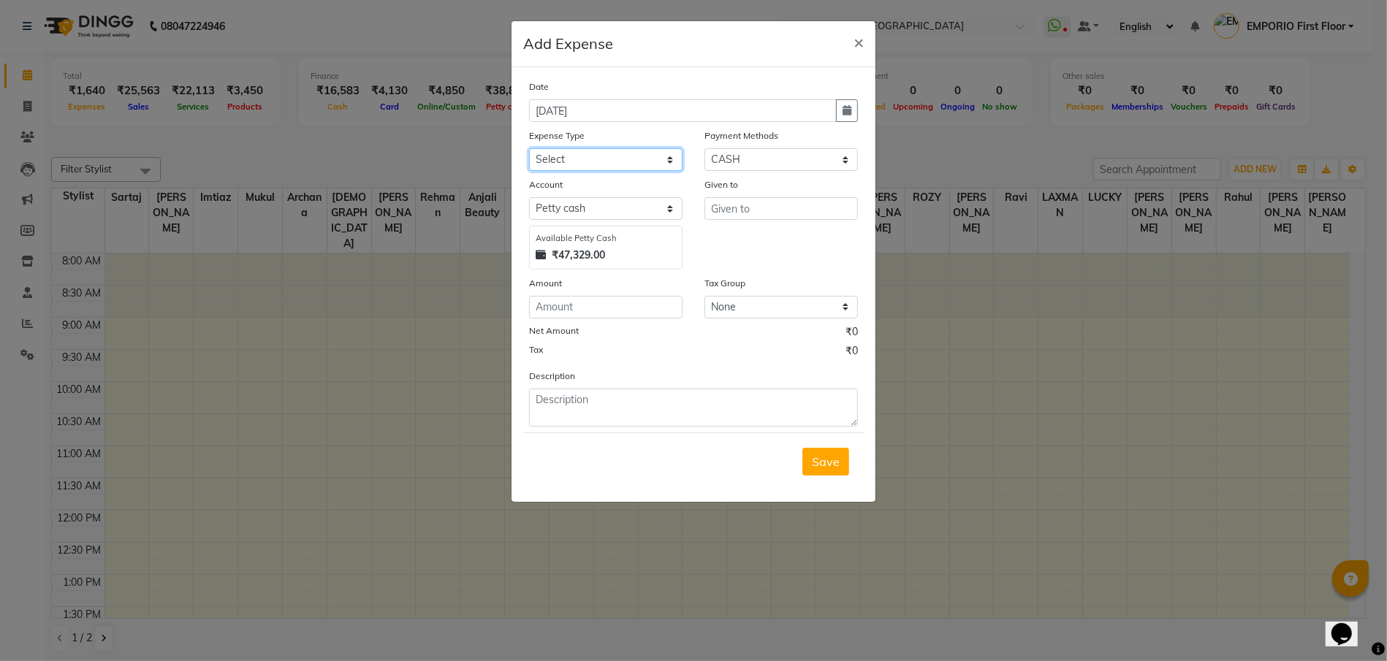
click at [593, 149] on select "Select Advance Salary Bank charges Car maintenance Cash transfer to bank Cash t…" at bounding box center [605, 159] width 153 height 23
select select "18"
click at [529, 148] on select "Select Advance Salary Bank charges Car maintenance Cash transfer to bank Cash t…" at bounding box center [605, 159] width 153 height 23
click at [784, 221] on div "Given to" at bounding box center [780, 223] width 175 height 93
click at [785, 218] on input "text" at bounding box center [780, 208] width 153 height 23
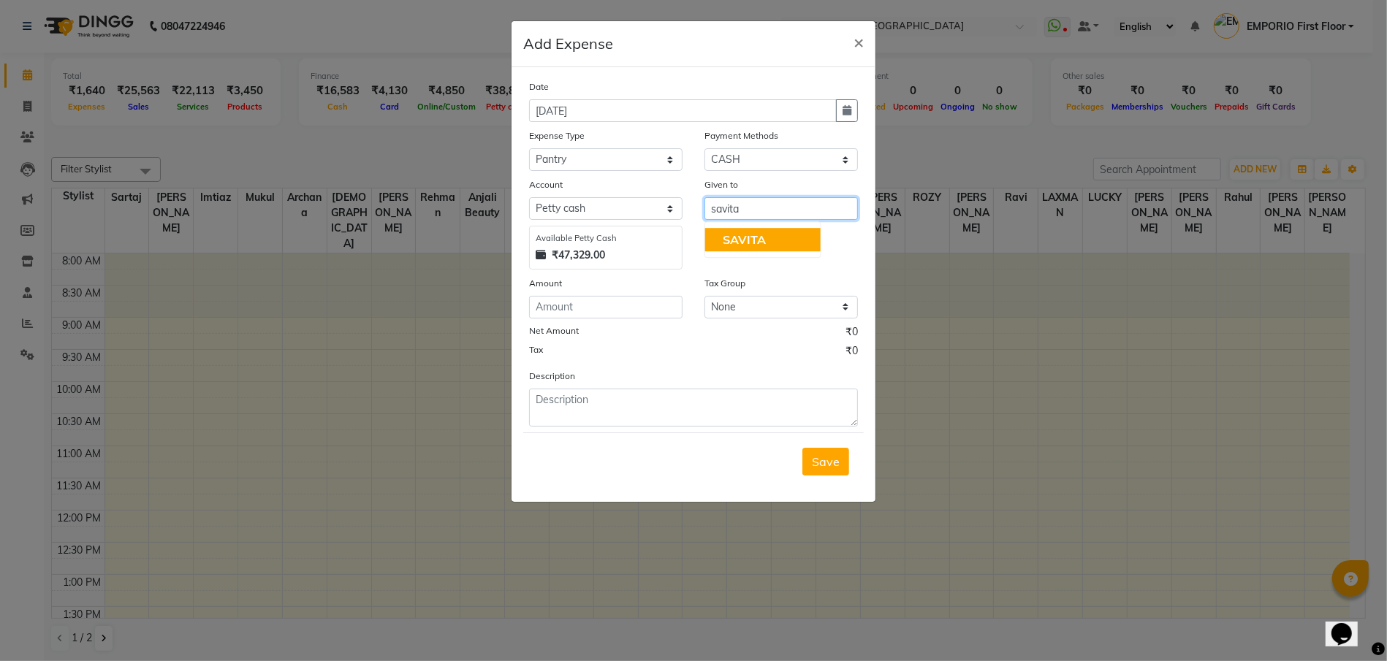
click at [788, 239] on button "SAVITA" at bounding box center [762, 239] width 115 height 23
type input "SAVITA"
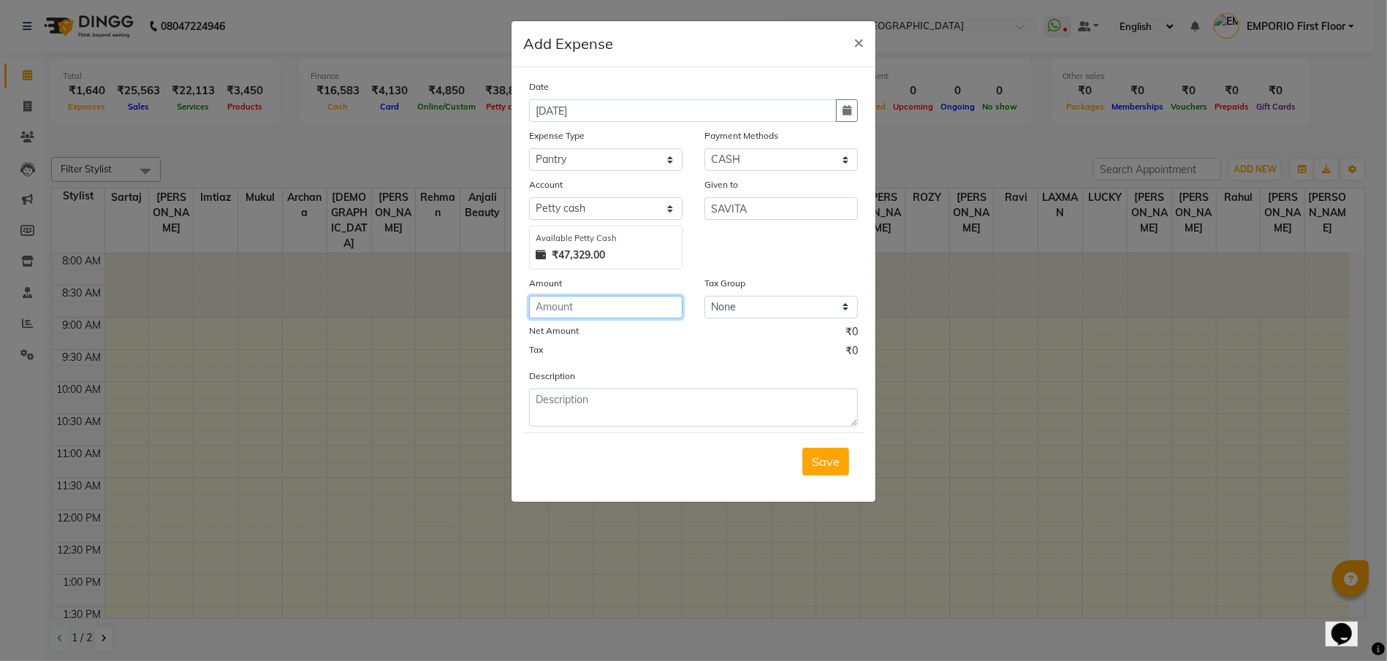
click at [618, 304] on input "number" at bounding box center [605, 307] width 153 height 23
type input "50"
click at [584, 401] on textarea at bounding box center [693, 408] width 329 height 38
type textarea "lemon"
click at [827, 459] on span "Save" at bounding box center [826, 461] width 28 height 15
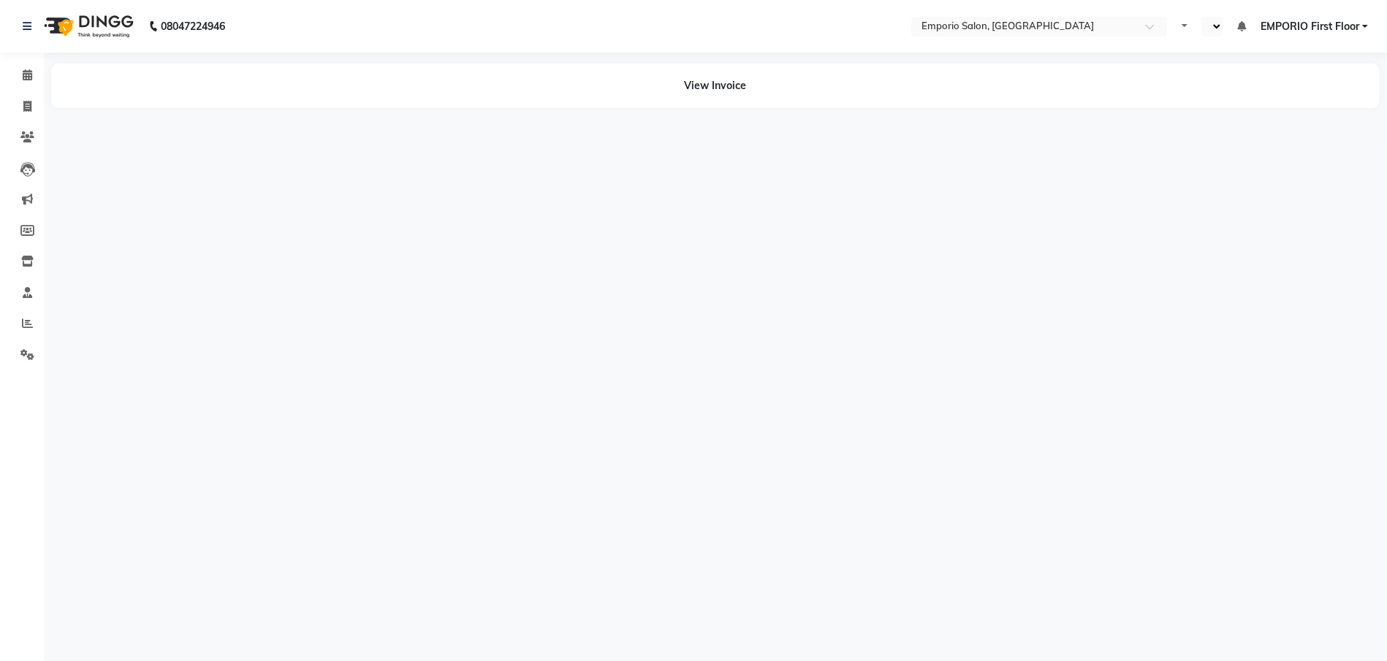
select select "en"
